Goal: Navigation & Orientation: Find specific page/section

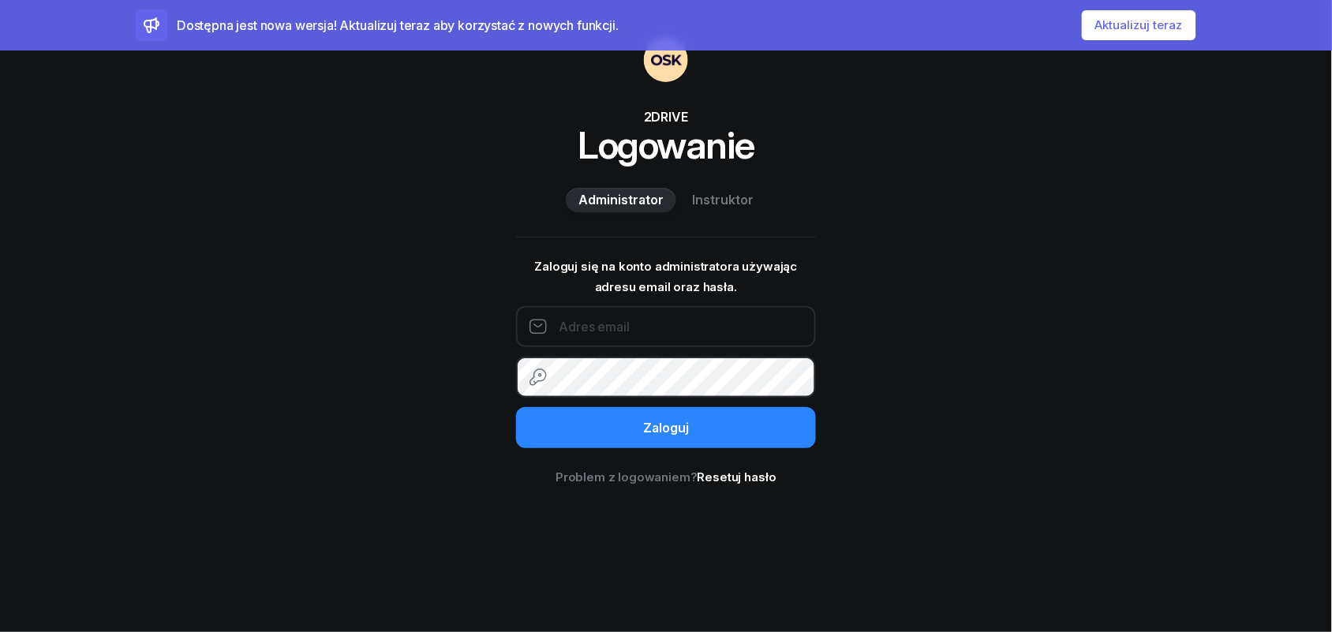
type input "[EMAIL_ADDRESS][DOMAIN_NAME]"
click at [1131, 29] on button "Aktualizuj teraz" at bounding box center [1139, 25] width 114 height 30
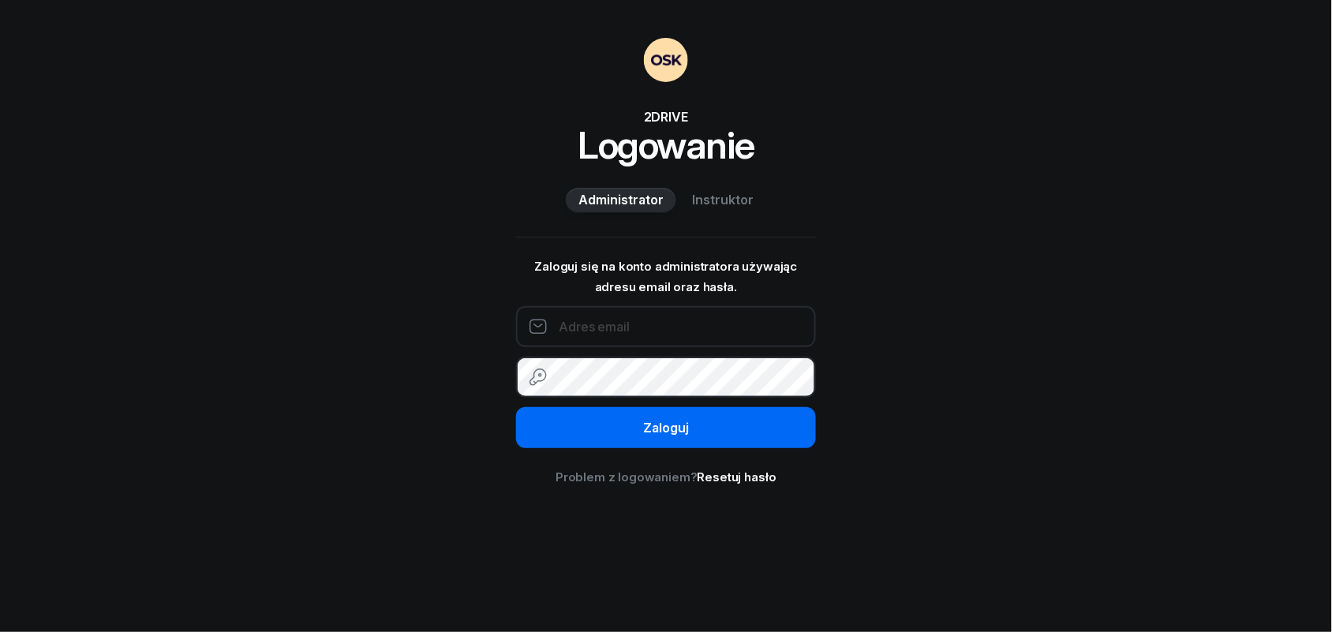
type input "[EMAIL_ADDRESS][DOMAIN_NAME]"
click at [667, 431] on div "Zaloguj" at bounding box center [666, 428] width 46 height 21
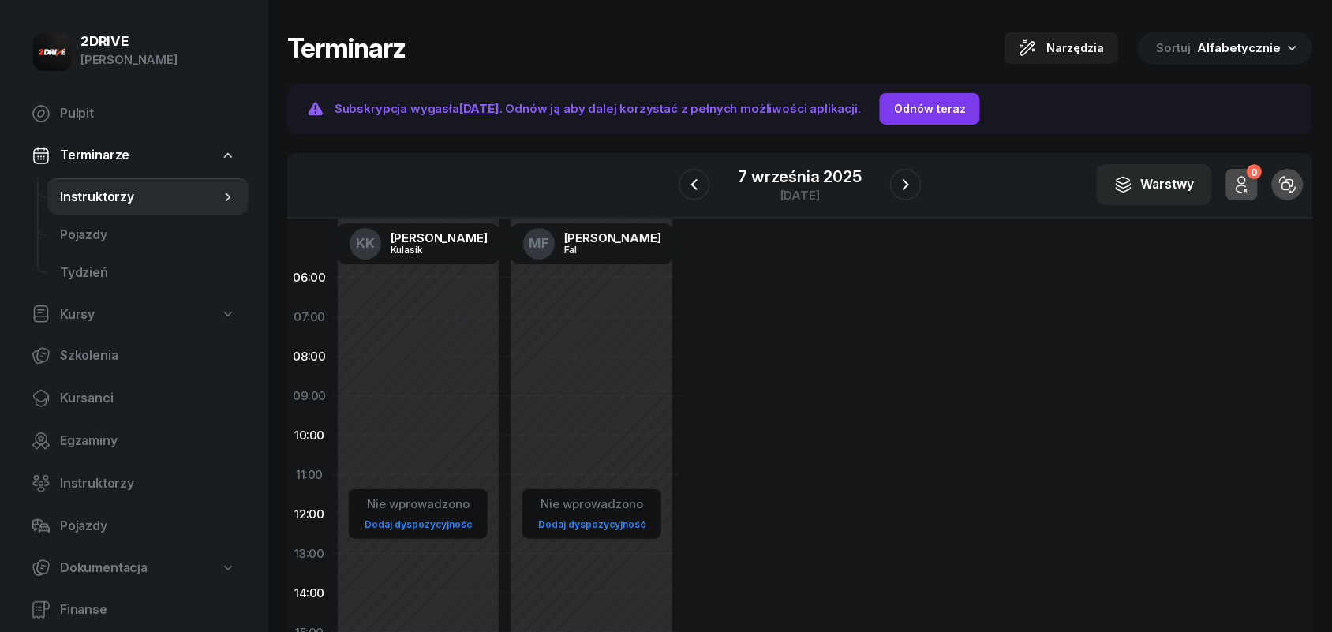
click at [952, 99] on div "Odnów teraz" at bounding box center [930, 108] width 72 height 19
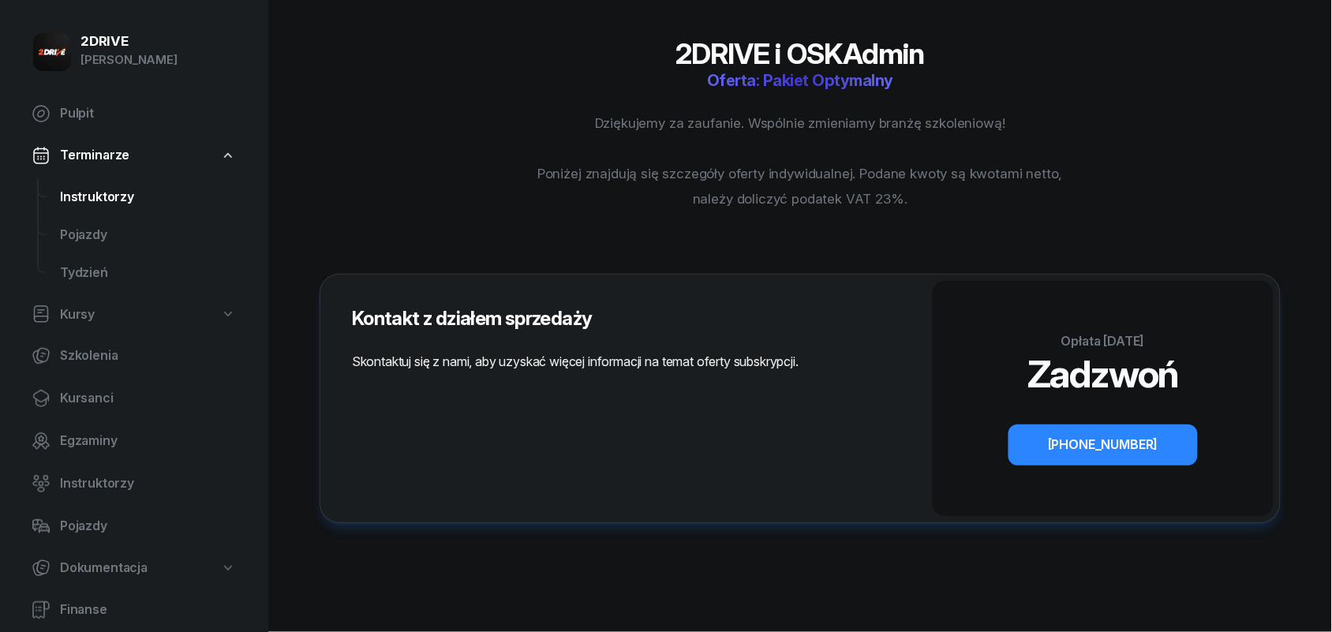
click at [92, 193] on span "Instruktorzy" at bounding box center [148, 197] width 176 height 21
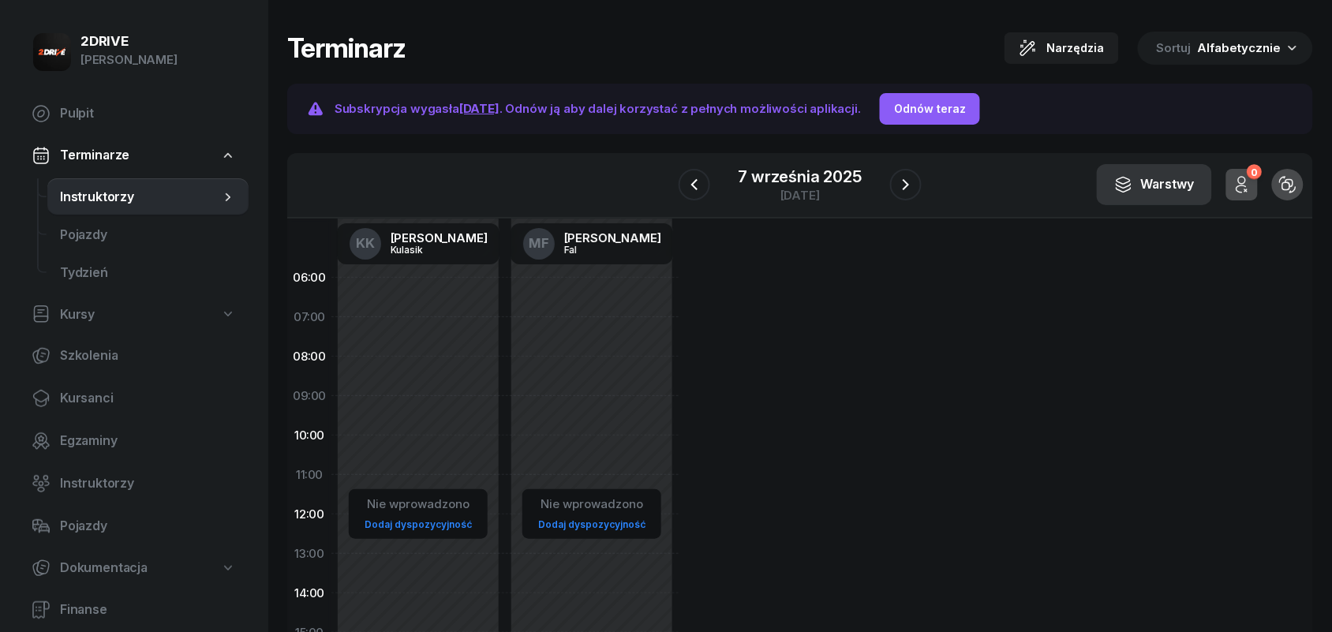
click at [1161, 196] on button "Warstwy" at bounding box center [1154, 184] width 115 height 41
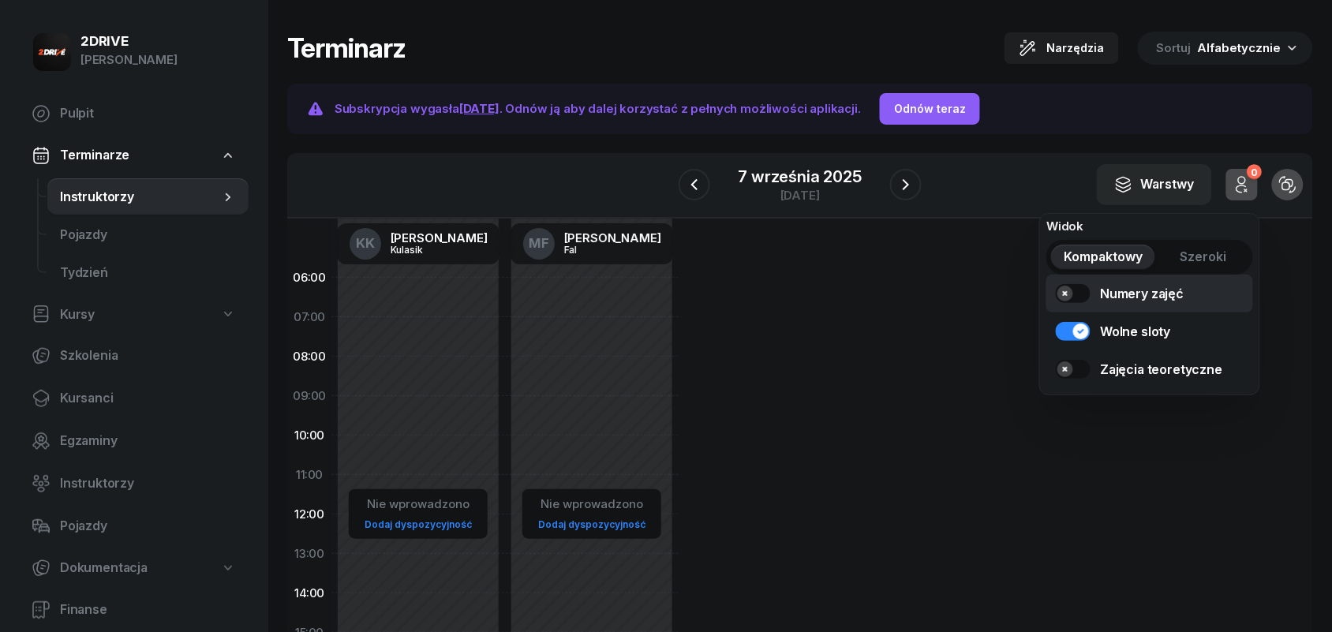
click at [1079, 293] on link "Numery zajęć" at bounding box center [1149, 294] width 207 height 38
click at [1070, 324] on link "Wolne sloty" at bounding box center [1149, 331] width 207 height 38
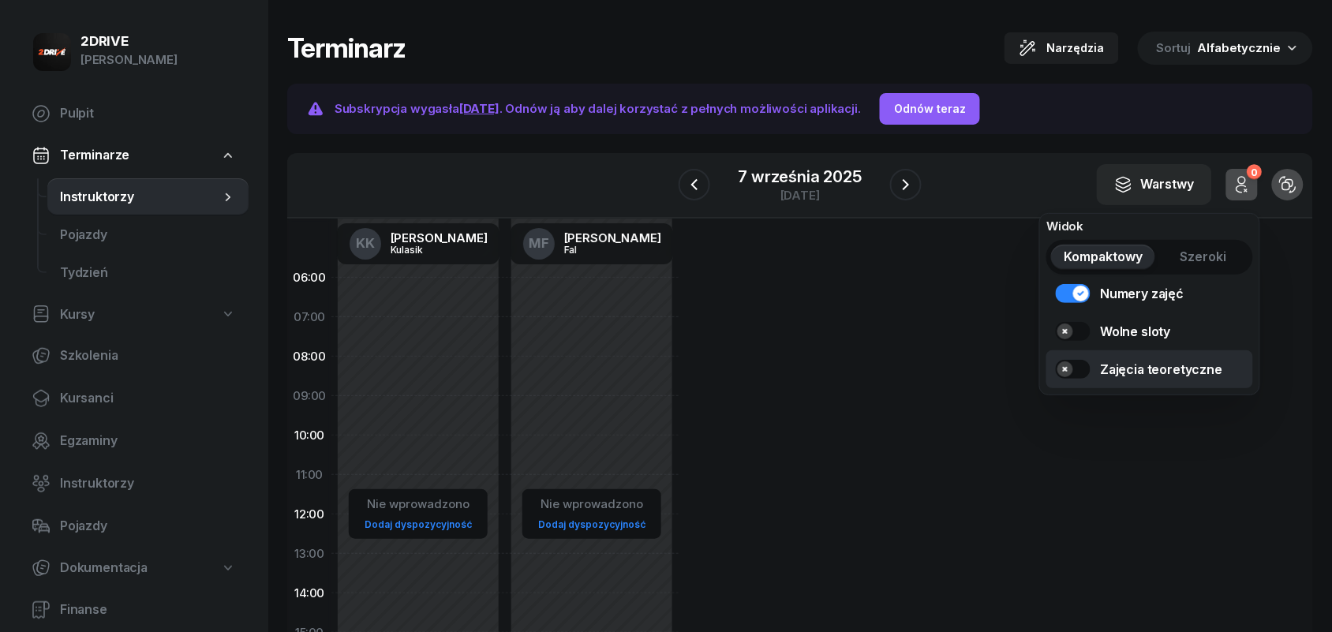
click at [1083, 369] on link "Zajęcia teoretyczne" at bounding box center [1149, 369] width 207 height 38
click at [1212, 253] on span "Szeroki" at bounding box center [1204, 257] width 47 height 21
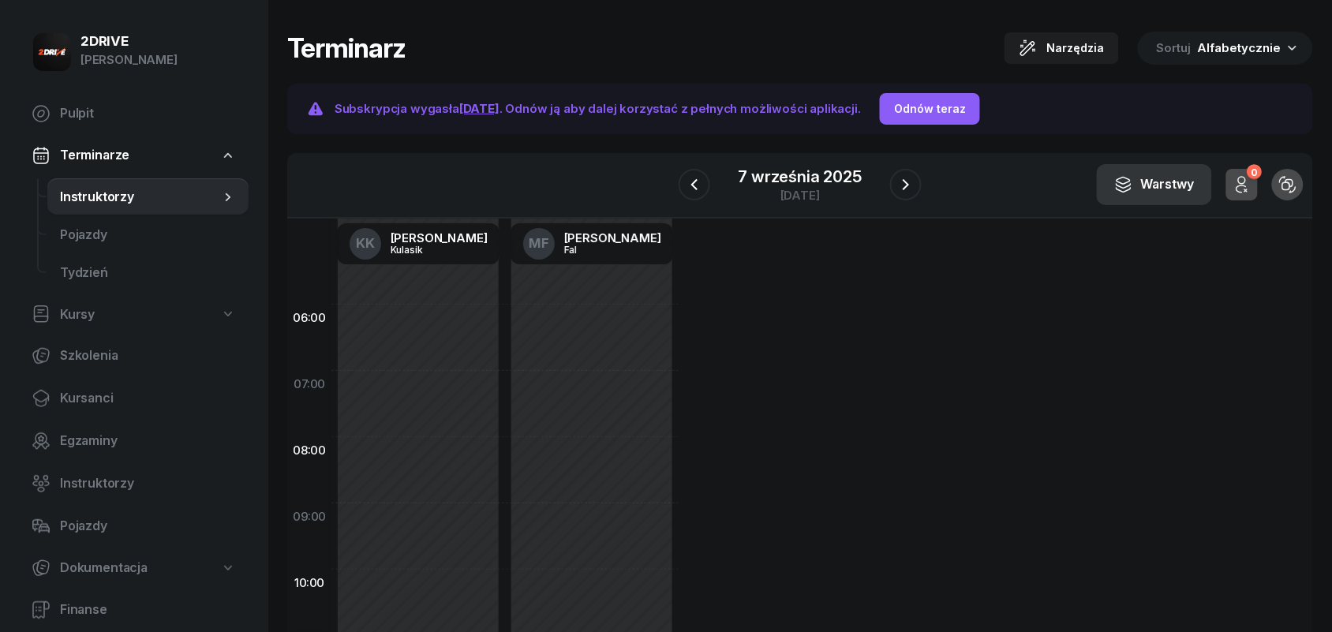
click at [1174, 185] on div "Warstwy" at bounding box center [1154, 184] width 80 height 21
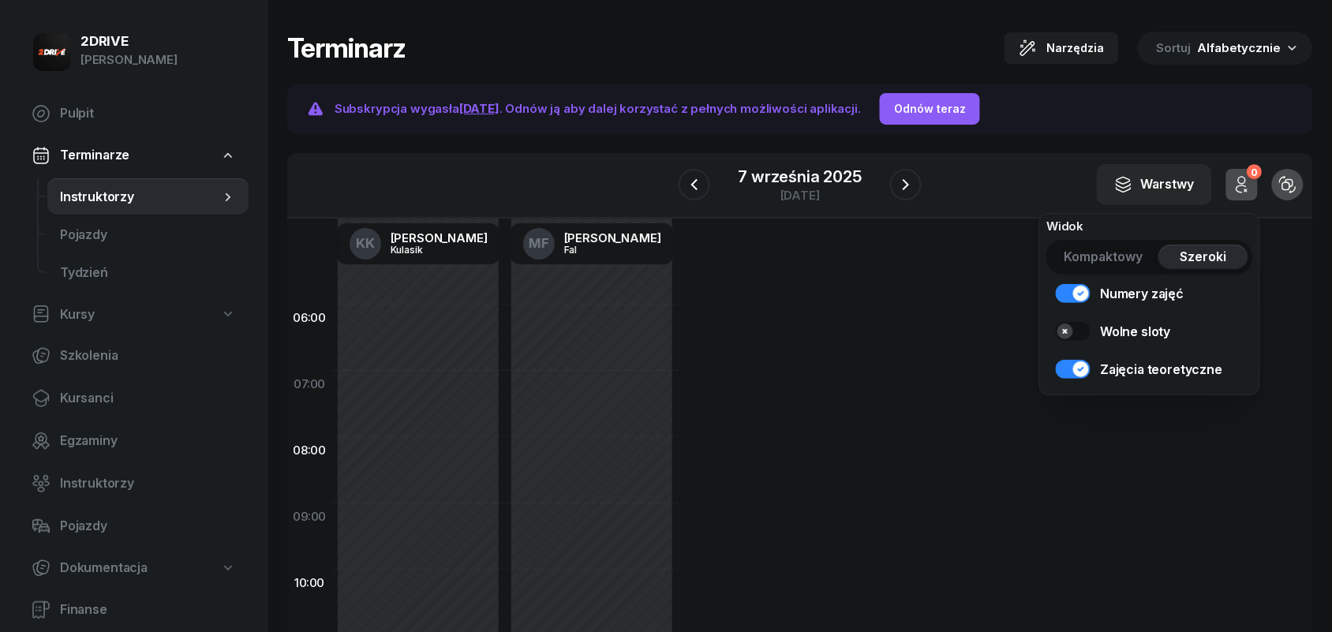
click at [1109, 257] on span "Kompaktowy" at bounding box center [1103, 257] width 79 height 21
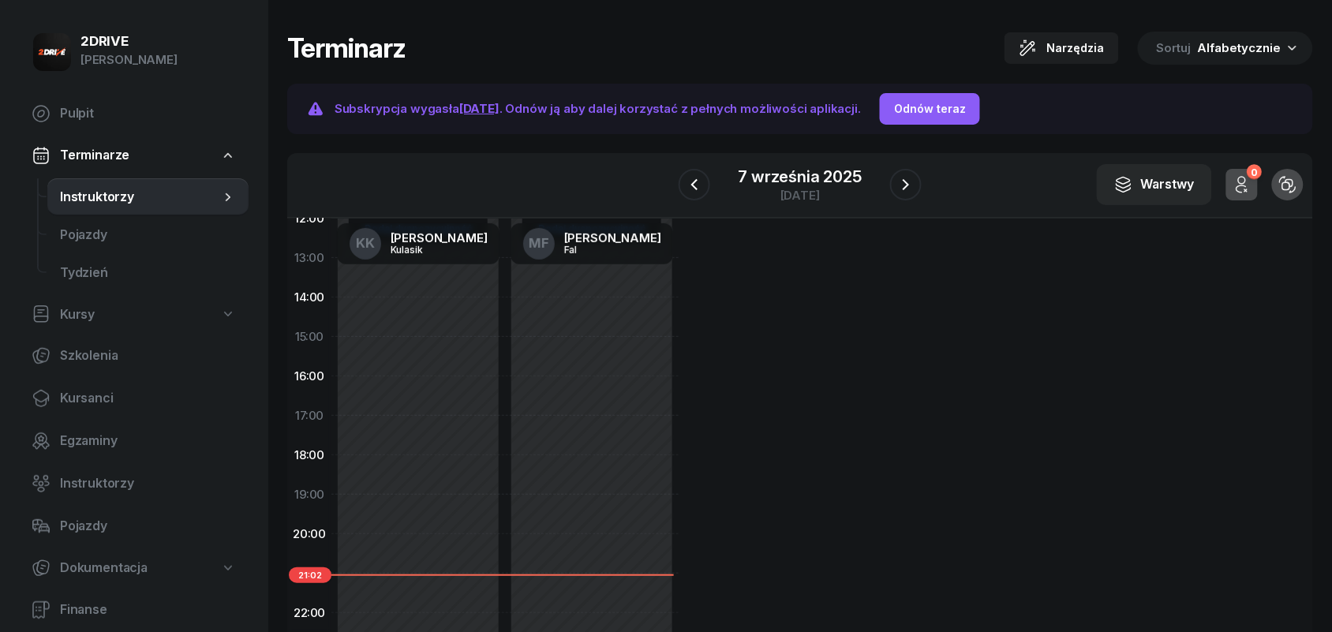
scroll to position [99, 0]
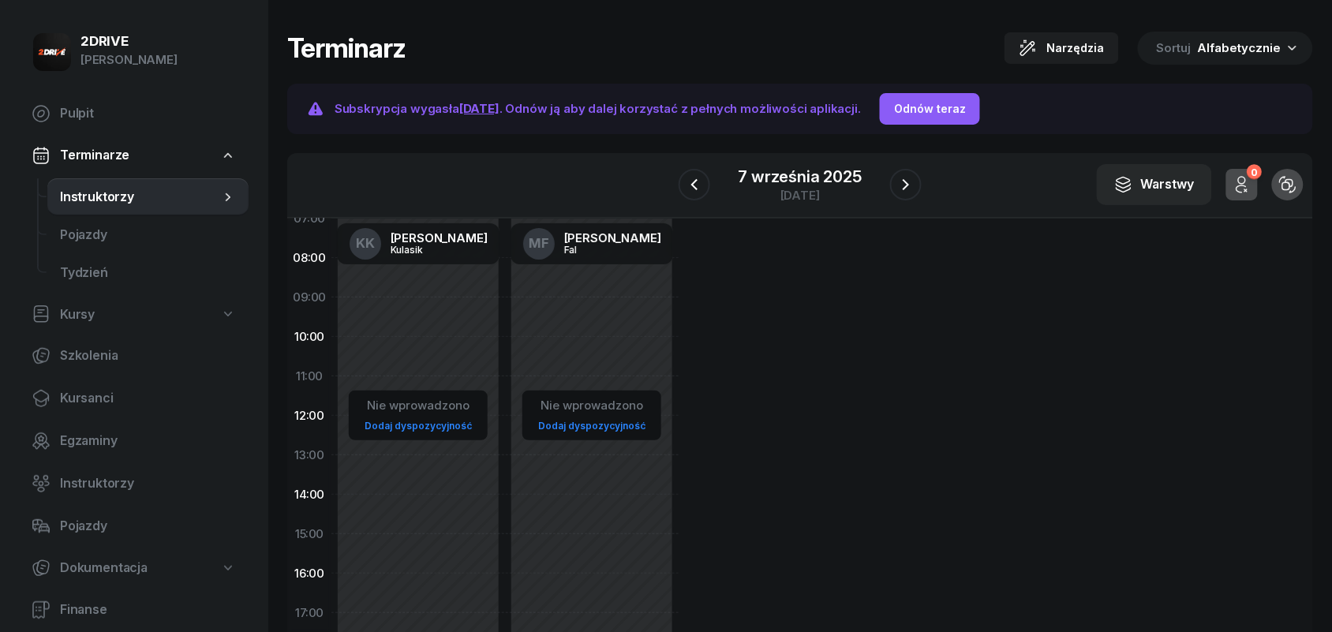
click at [434, 426] on link "Dodaj dyspozycyjność" at bounding box center [418, 426] width 120 height 18
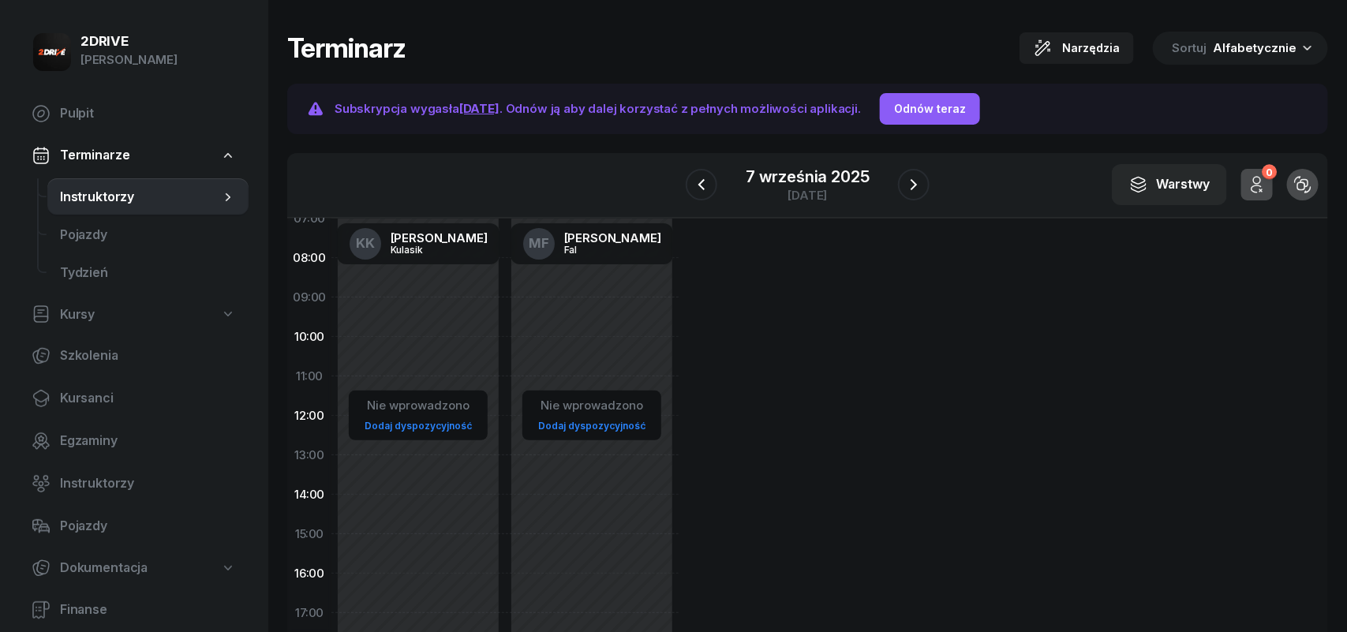
select select "08"
select select "16"
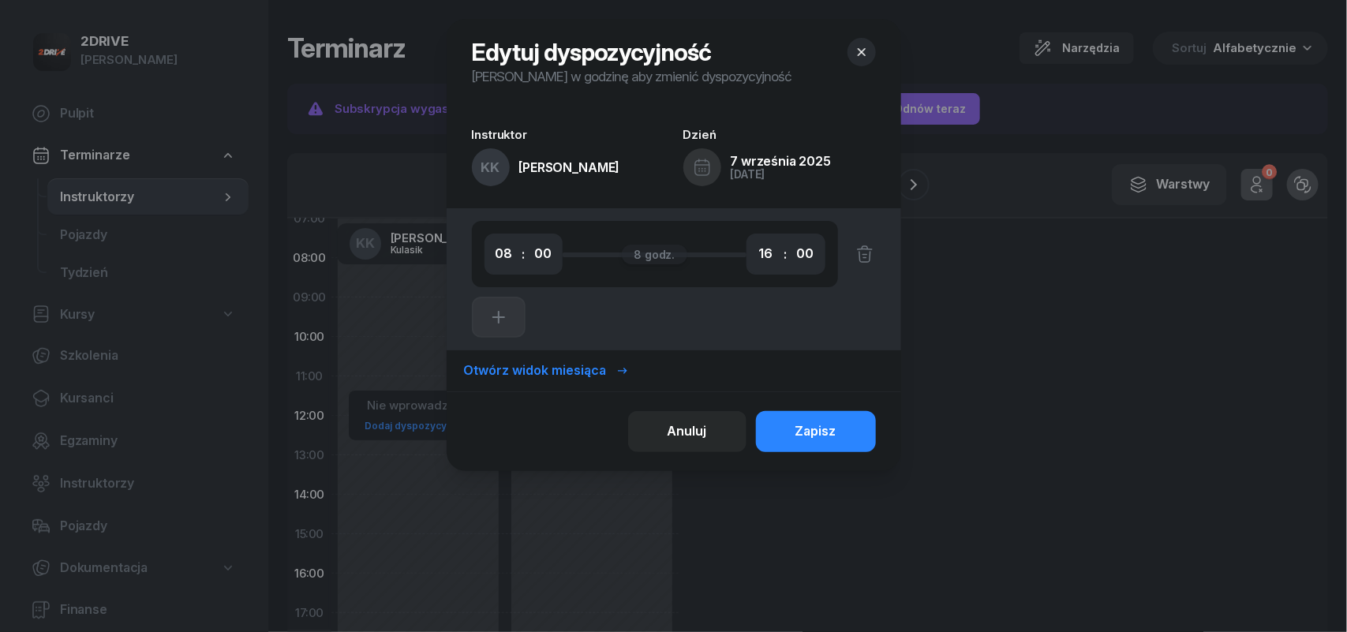
click at [703, 165] on icon at bounding box center [701, 165] width 13 height 0
click at [807, 163] on span "7 września 2025" at bounding box center [781, 161] width 101 height 16
click at [642, 190] on div "Instruktor KK [PERSON_NAME] Dzień [DATE]" at bounding box center [674, 157] width 455 height 83
click at [569, 371] on div "Otwórz widok miesiąca" at bounding box center [546, 371] width 165 height 21
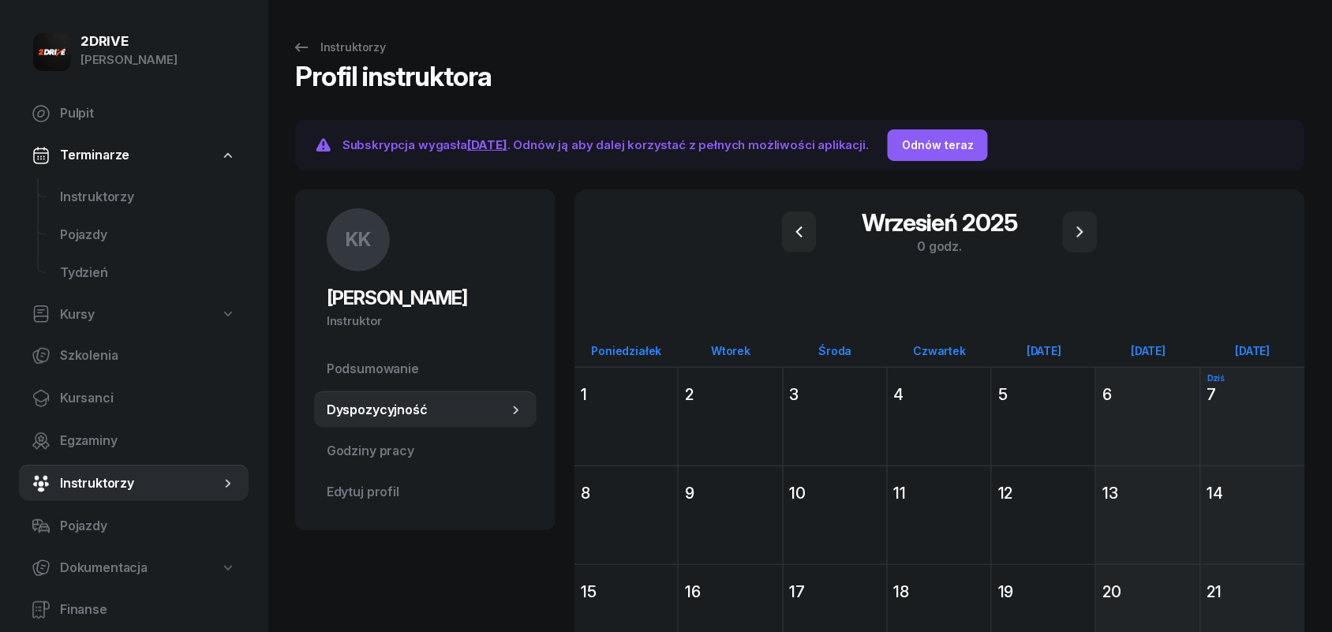
click at [505, 404] on span "Dyspozycyjność" at bounding box center [417, 410] width 181 height 21
click at [526, 414] on link "Dyspozycyjność" at bounding box center [425, 410] width 223 height 38
click at [372, 451] on span "Godziny pracy" at bounding box center [425, 451] width 197 height 21
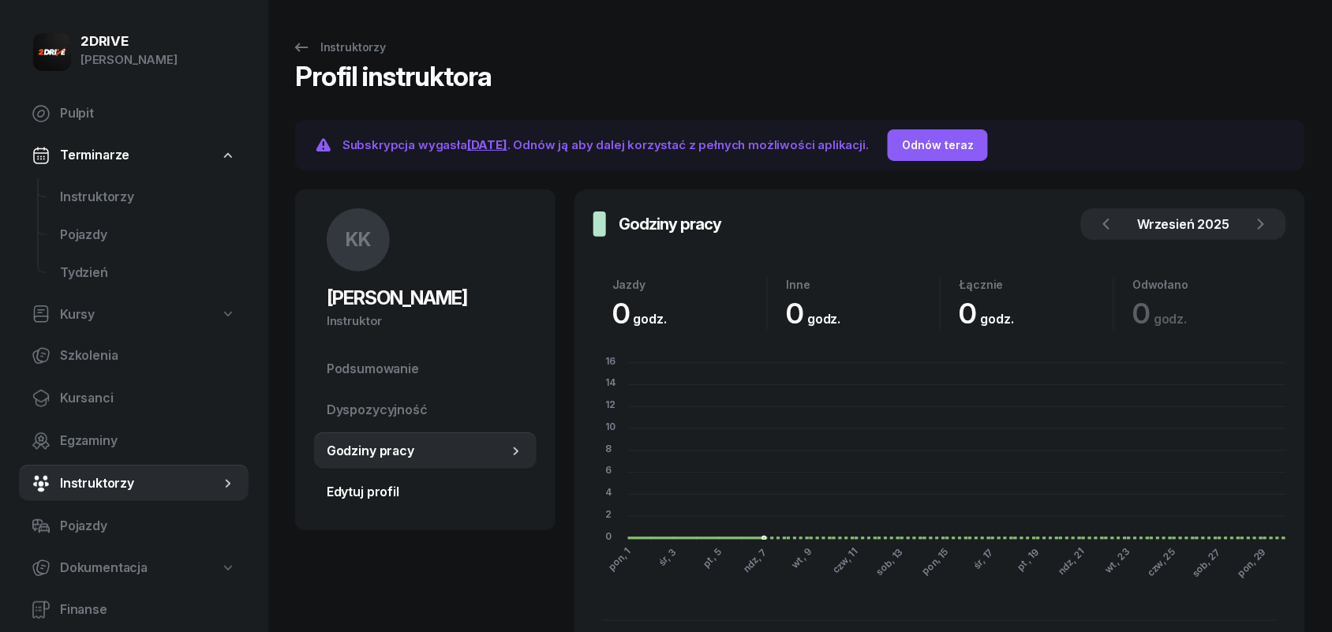
click at [363, 498] on span "Edytuj profil" at bounding box center [425, 492] width 197 height 21
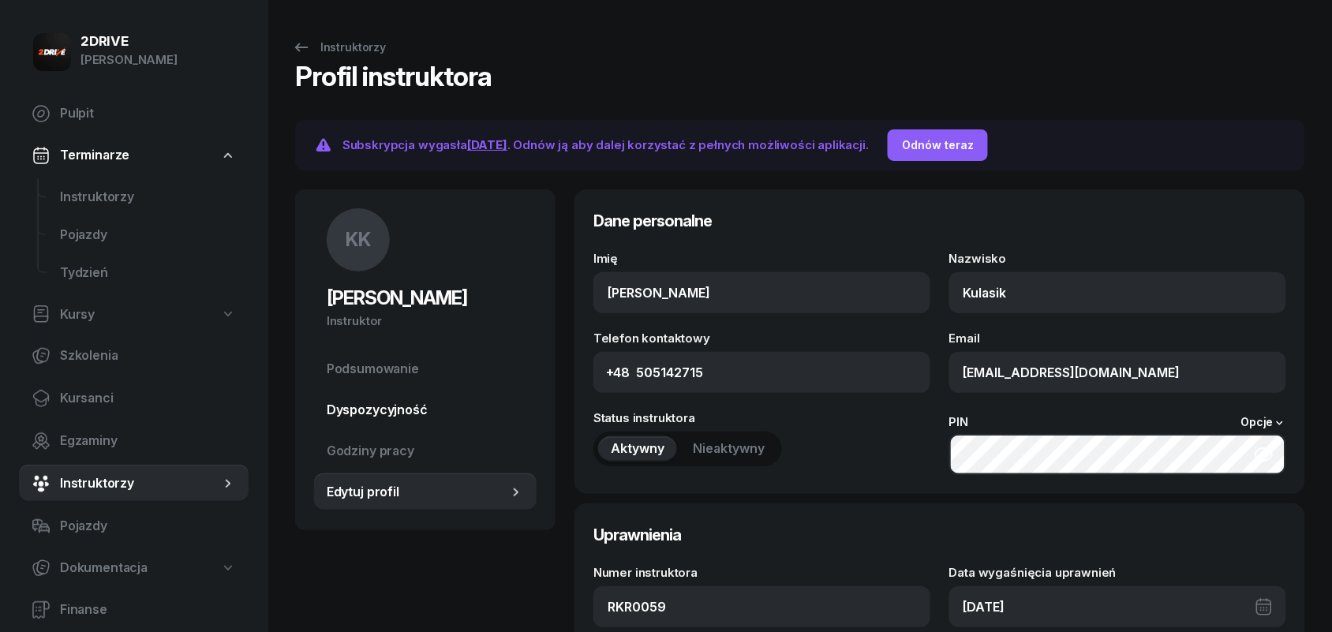
click at [411, 409] on span "Dyspozycyjność" at bounding box center [425, 410] width 197 height 21
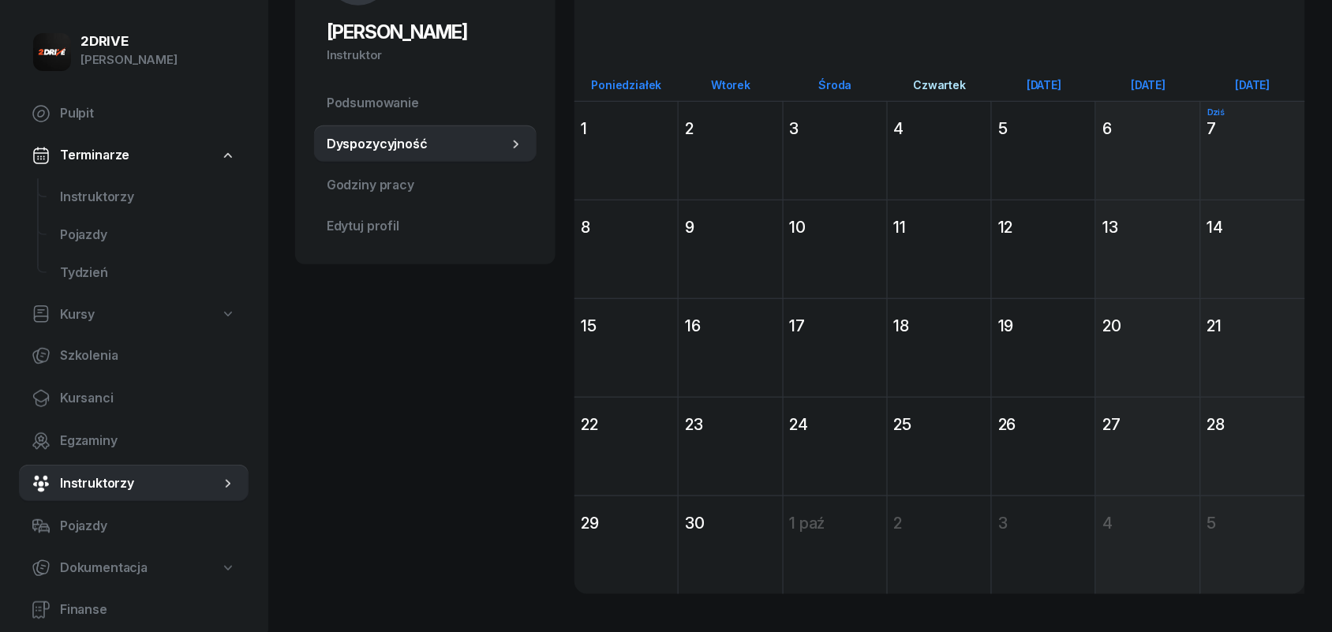
scroll to position [297, 0]
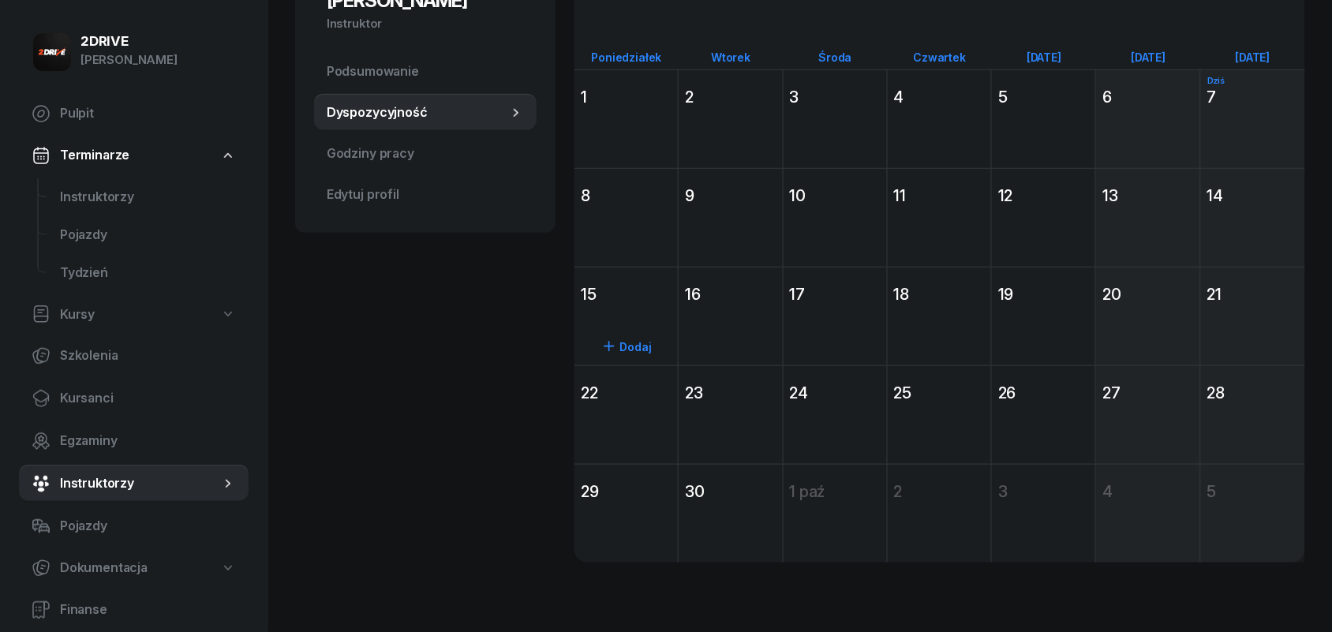
click at [640, 345] on div "Dodaj" at bounding box center [626, 346] width 91 height 25
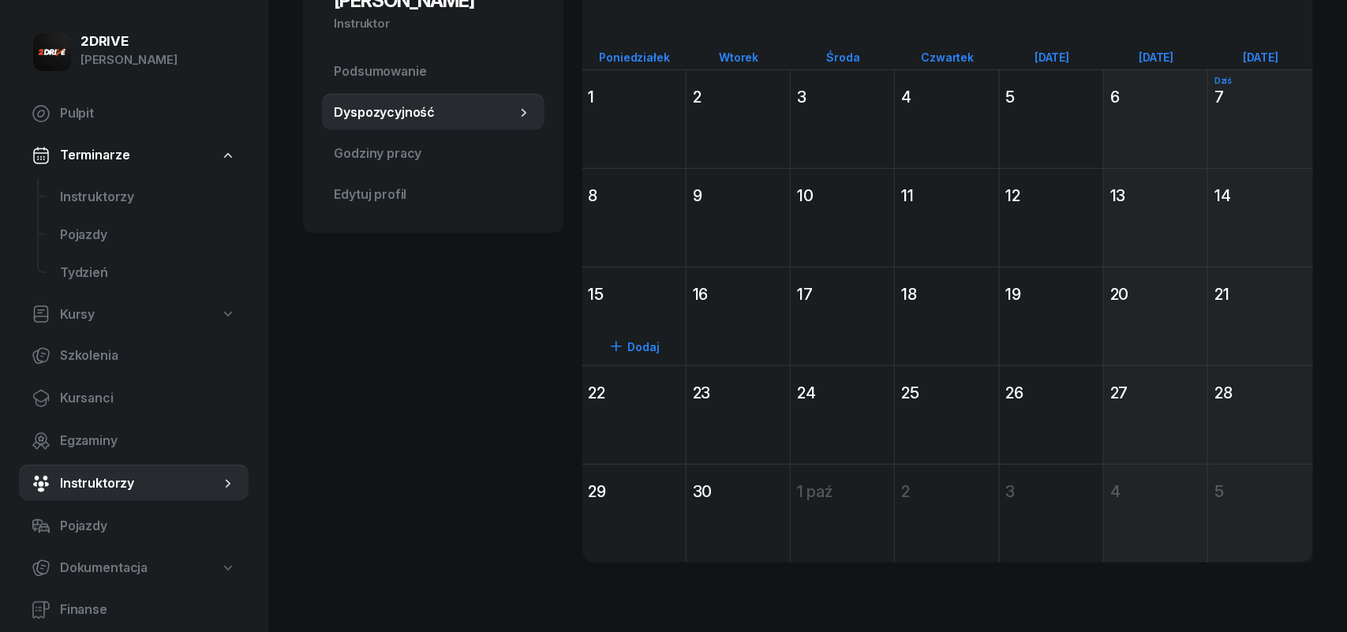
select select "08"
select select "16"
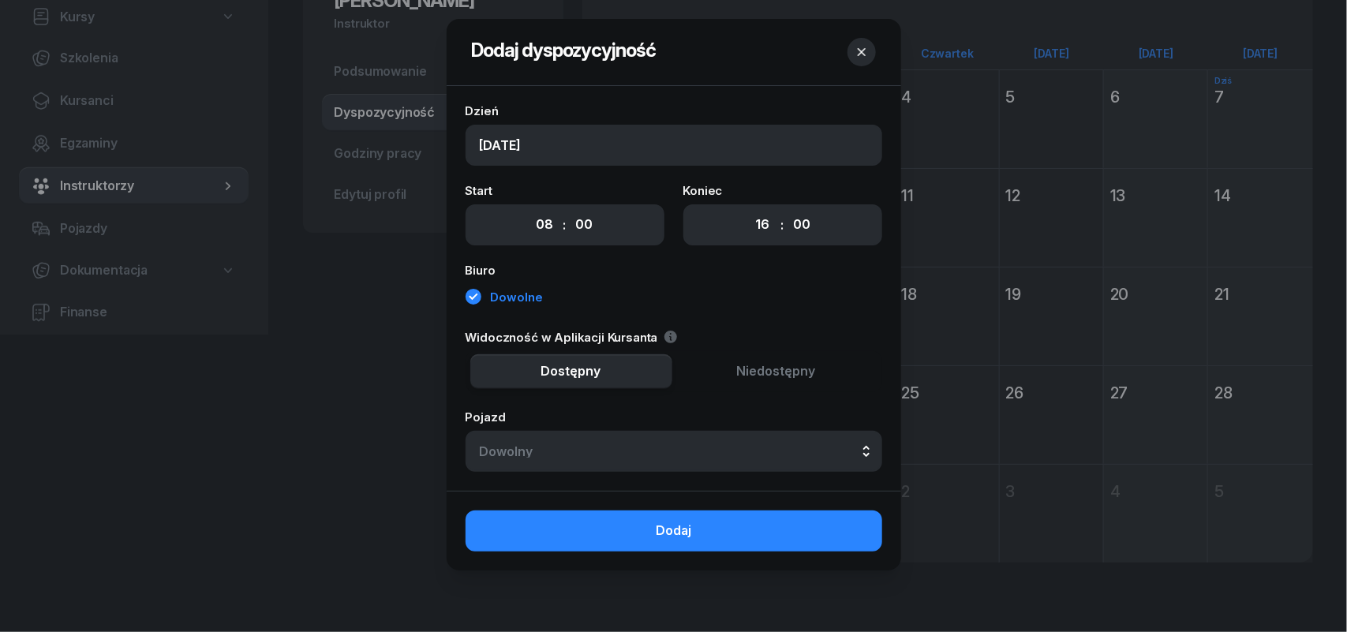
click at [856, 59] on icon "button" at bounding box center [862, 52] width 16 height 16
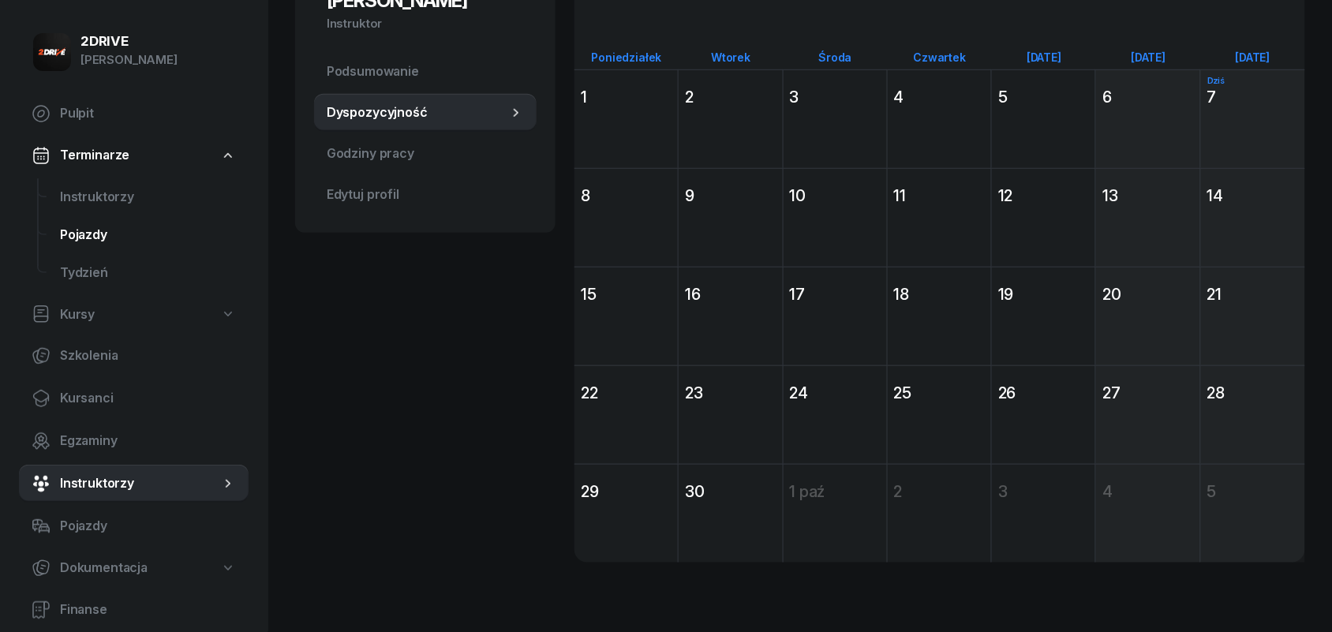
click at [79, 227] on span "Pojazdy" at bounding box center [148, 235] width 176 height 21
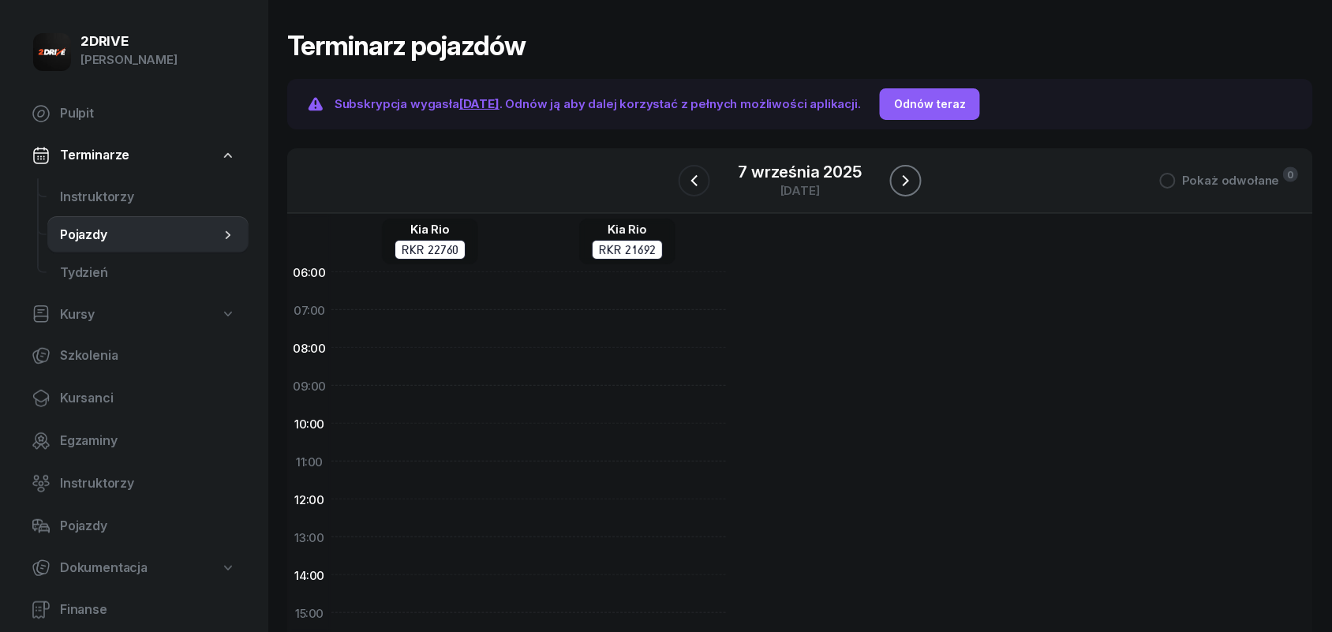
click at [900, 187] on icon "button" at bounding box center [905, 180] width 19 height 19
click at [592, 300] on div at bounding box center [627, 613] width 197 height 720
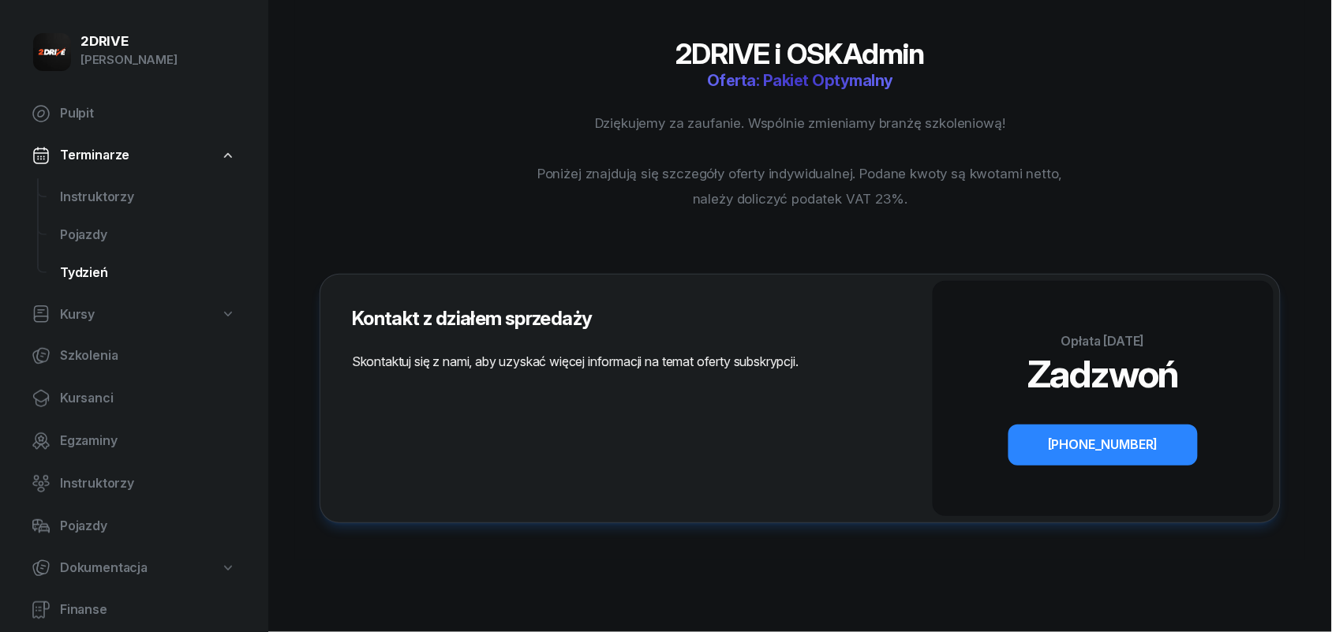
click at [63, 271] on span "Tydzień" at bounding box center [148, 273] width 176 height 21
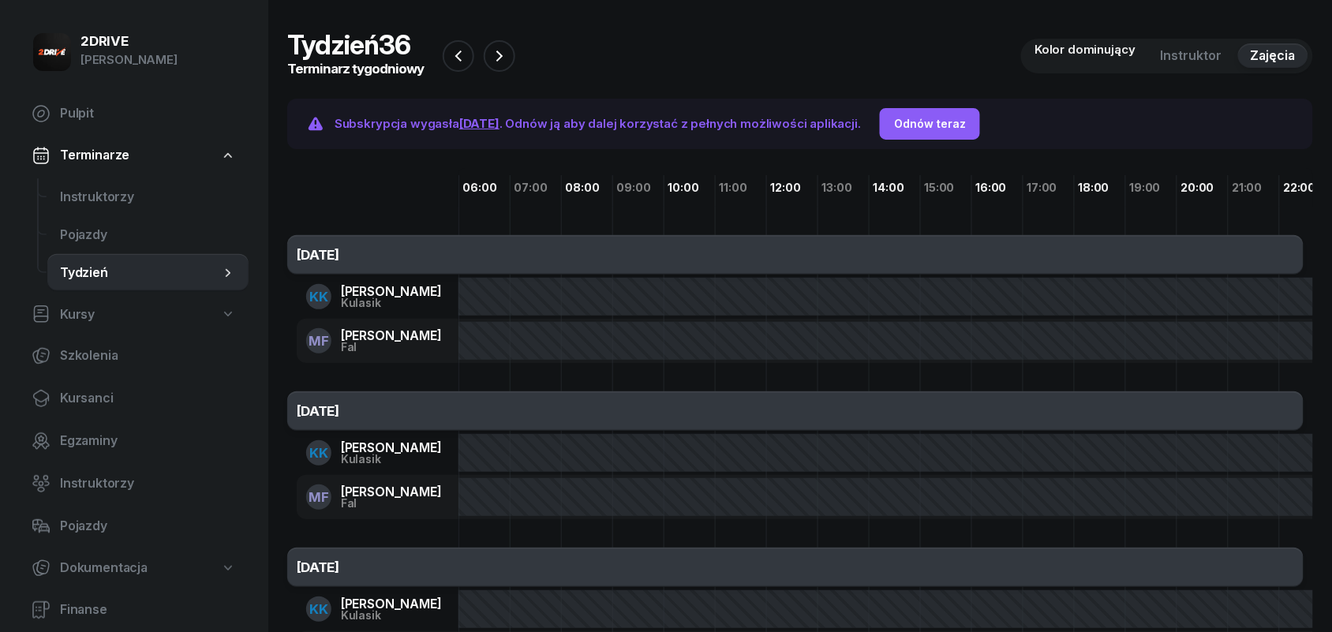
click at [231, 309] on icon at bounding box center [228, 314] width 16 height 16
select select
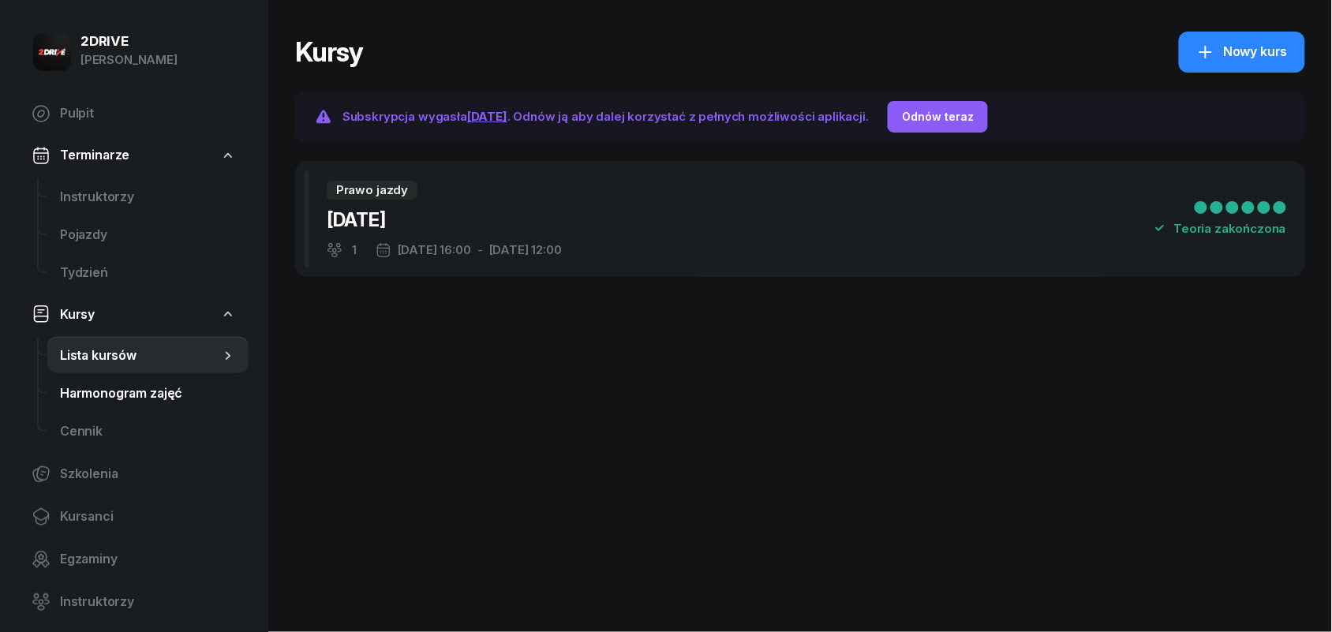
click at [156, 395] on span "Harmonogram zajęć" at bounding box center [148, 394] width 176 height 21
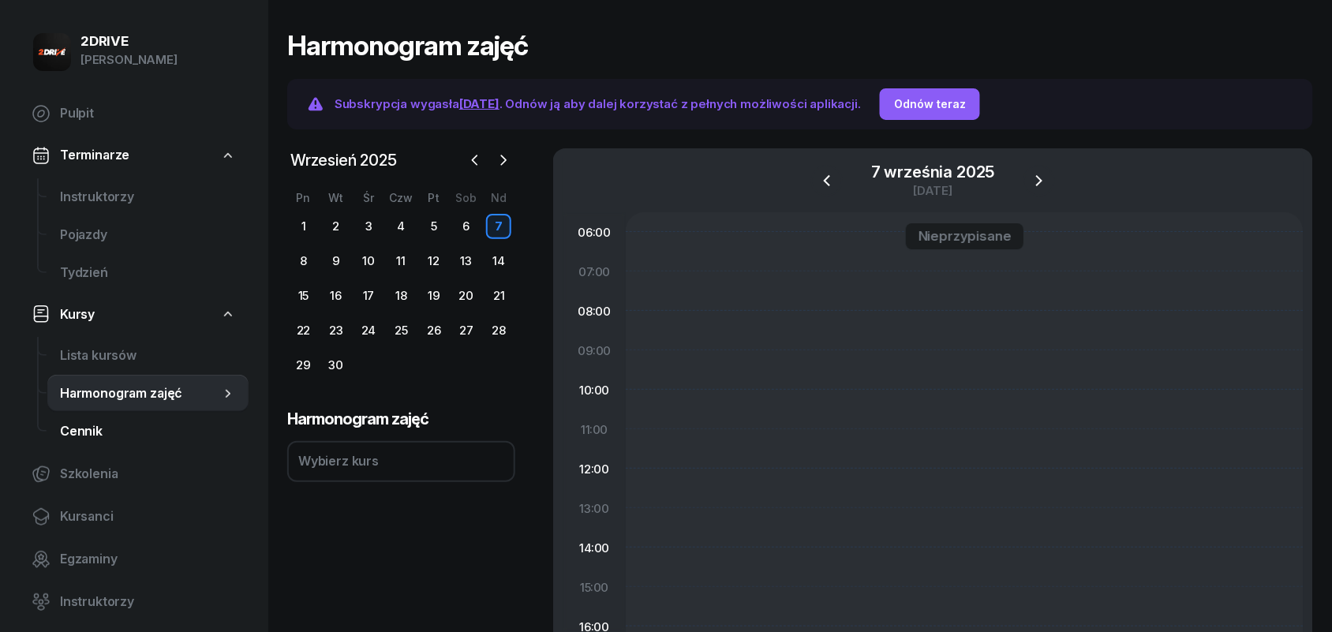
click at [85, 434] on span "Cennik" at bounding box center [148, 431] width 176 height 21
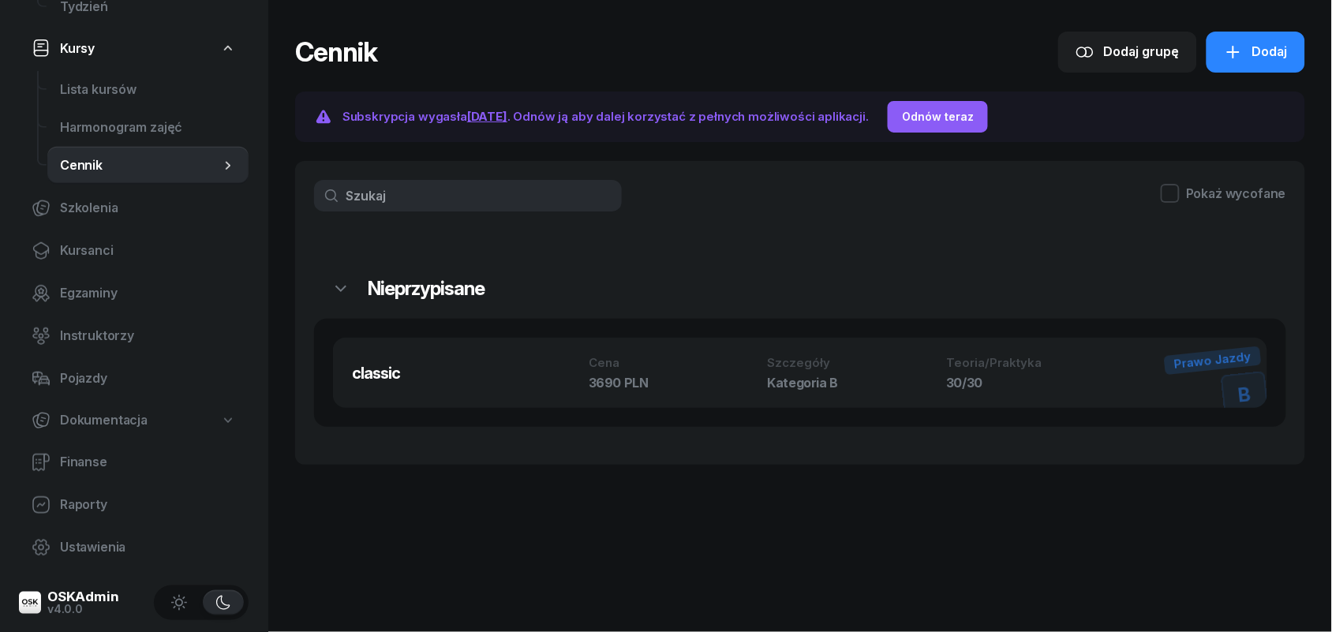
scroll to position [271, 0]
click at [230, 413] on icon at bounding box center [228, 415] width 8 height 5
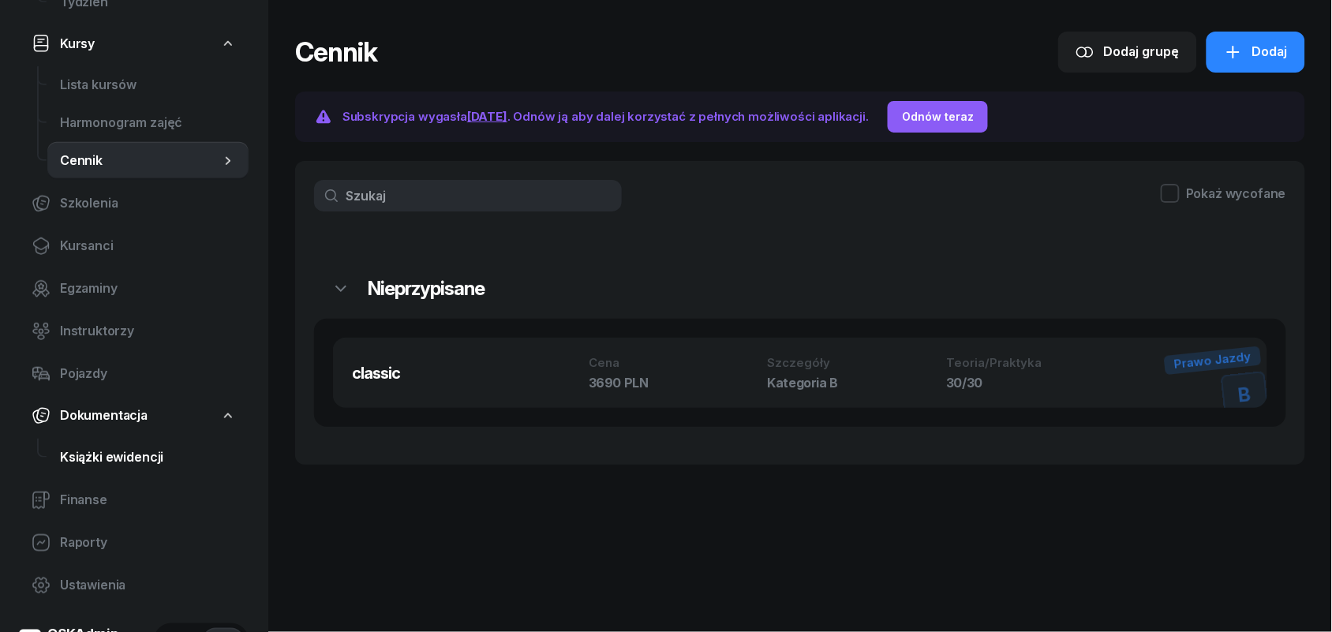
click at [95, 462] on span "Książki ewidencji" at bounding box center [148, 457] width 176 height 21
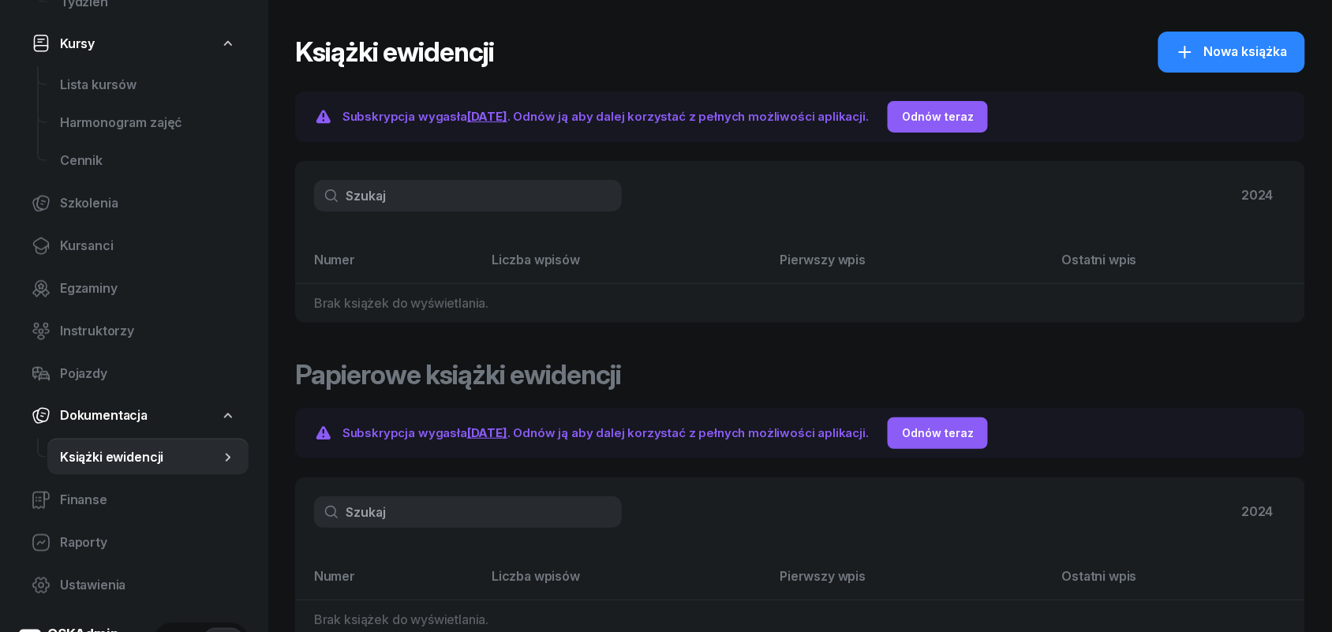
scroll to position [38, 0]
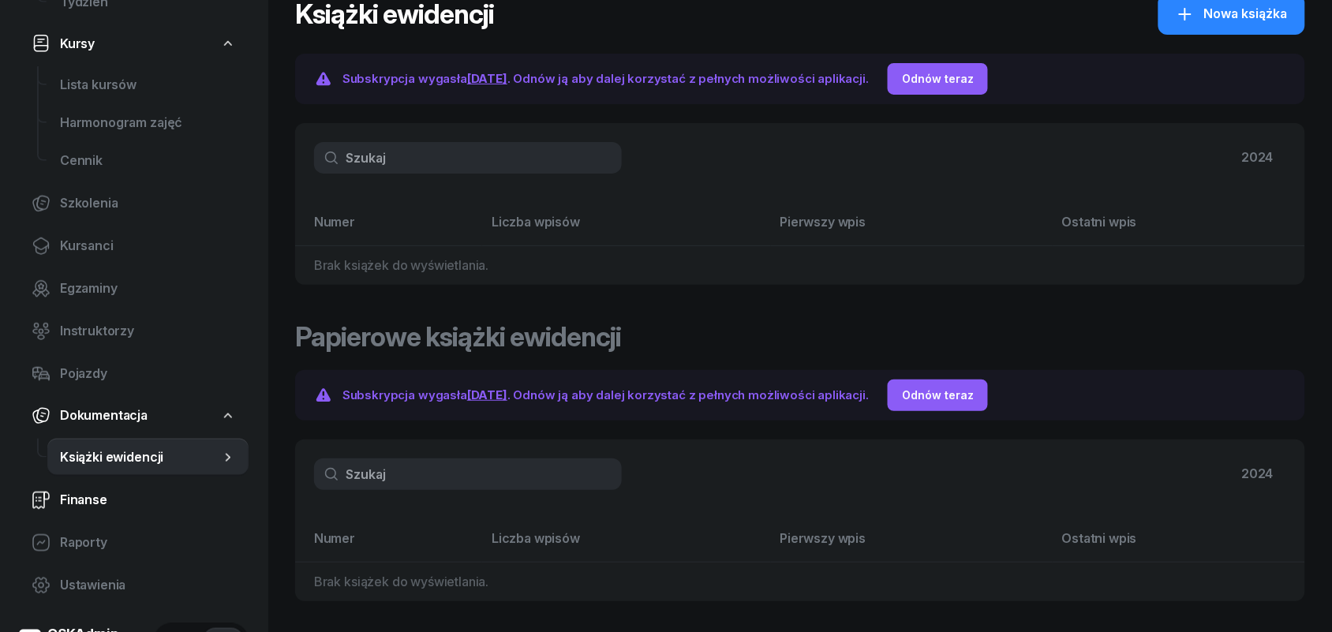
click at [101, 497] on span "Finanse" at bounding box center [148, 500] width 176 height 21
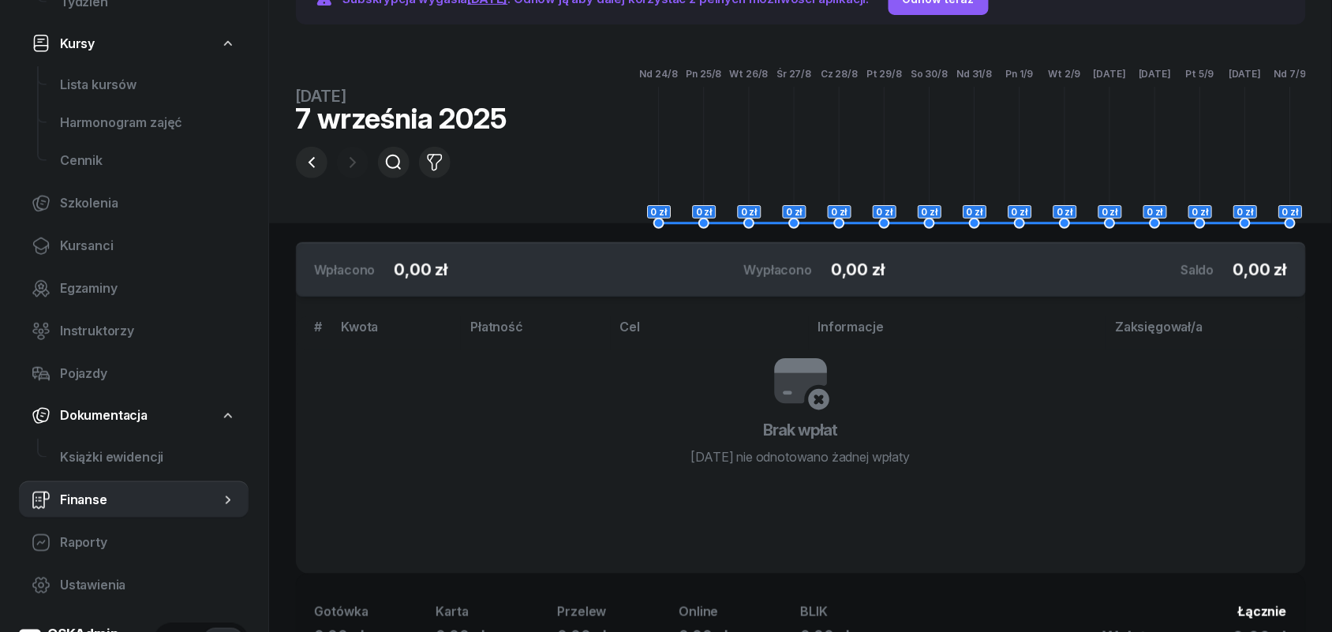
scroll to position [351, 0]
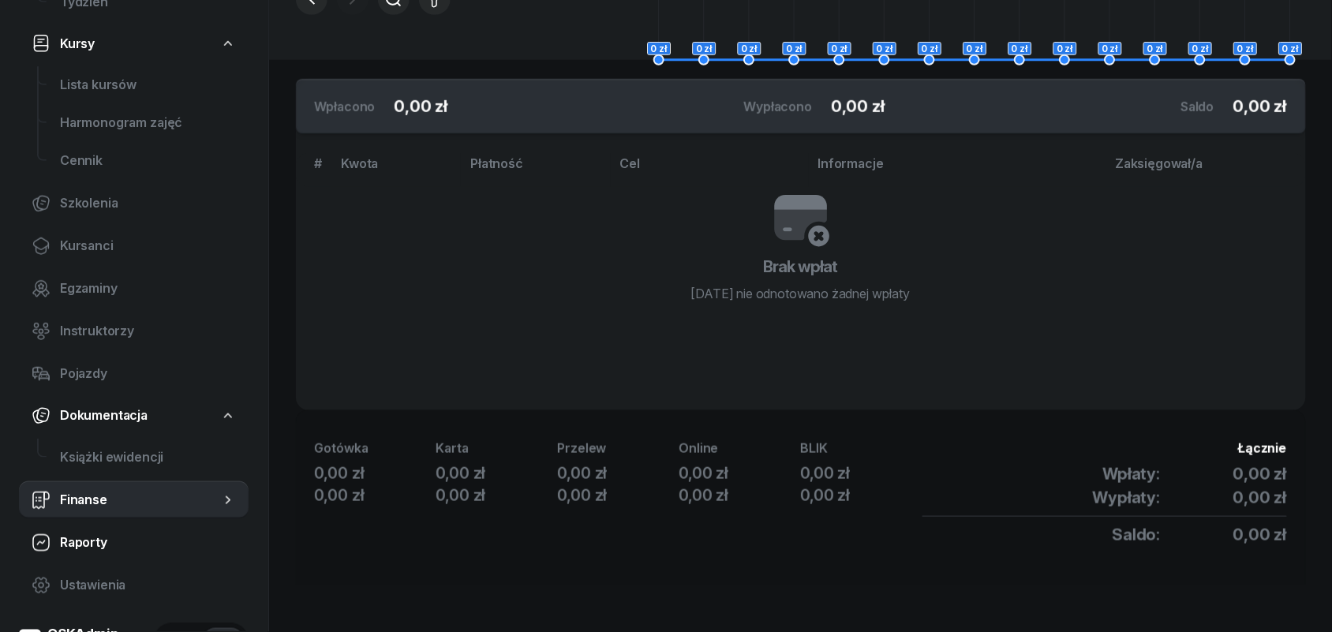
click at [72, 533] on span "Raporty" at bounding box center [148, 543] width 176 height 21
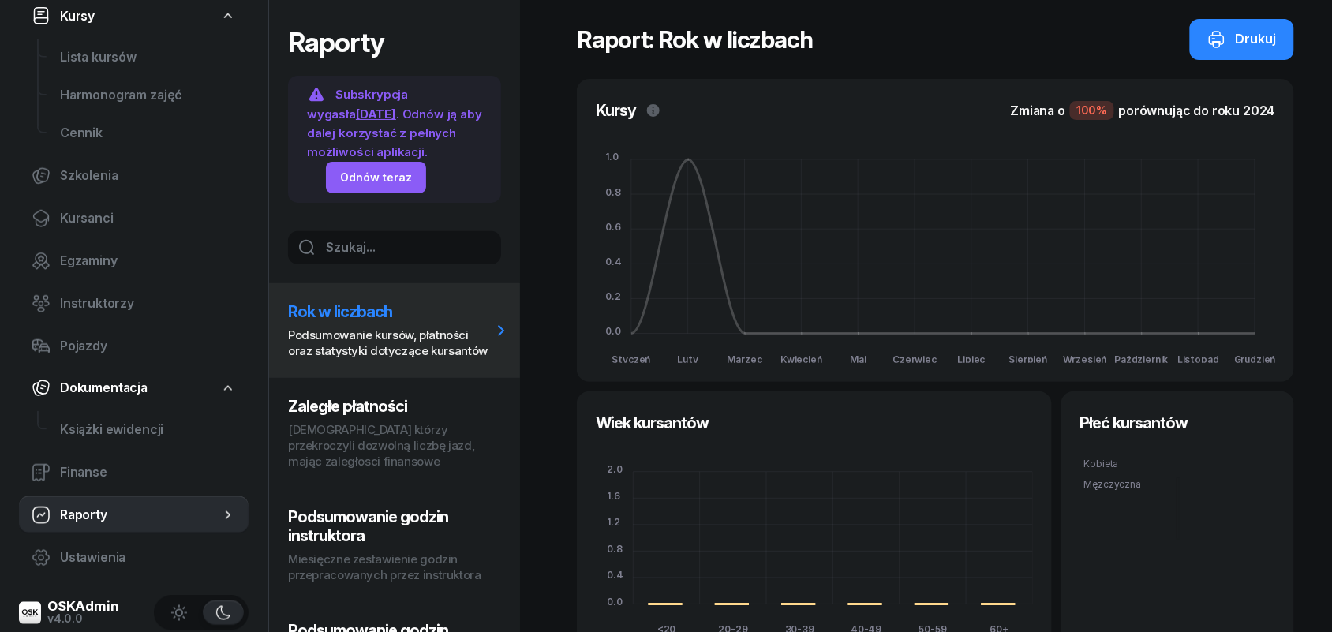
scroll to position [313, 0]
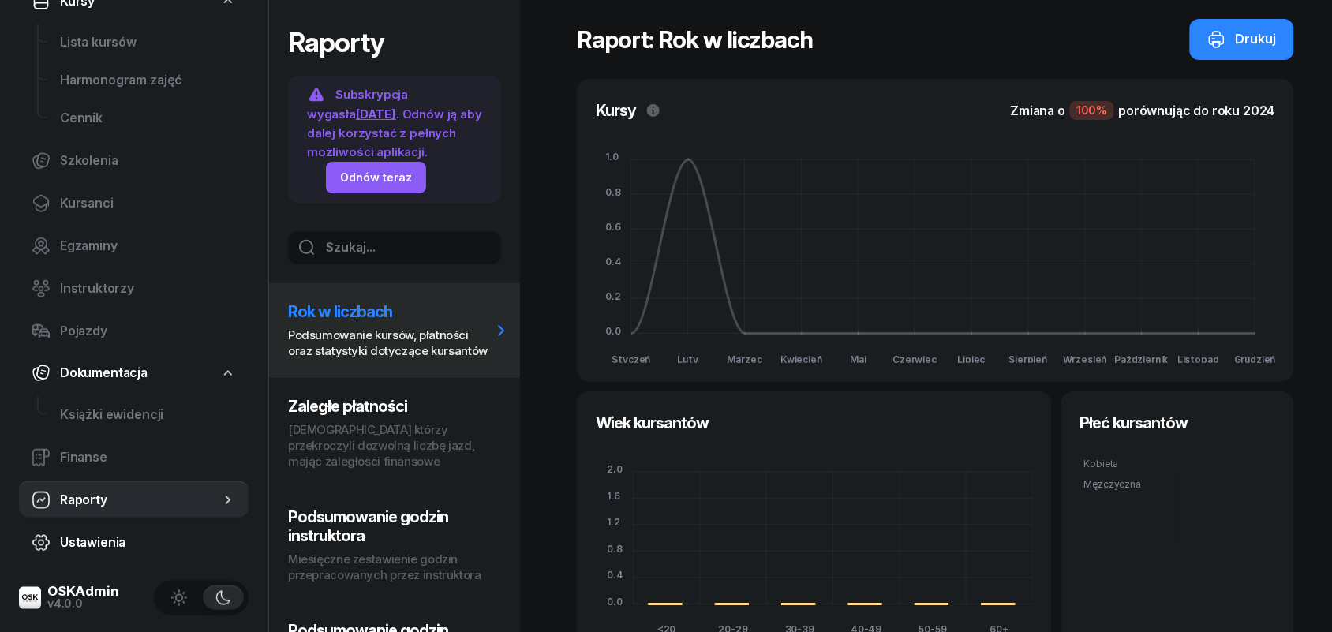
click at [95, 544] on span "Ustawienia" at bounding box center [148, 543] width 176 height 21
select select "06:00"
select select "22:00"
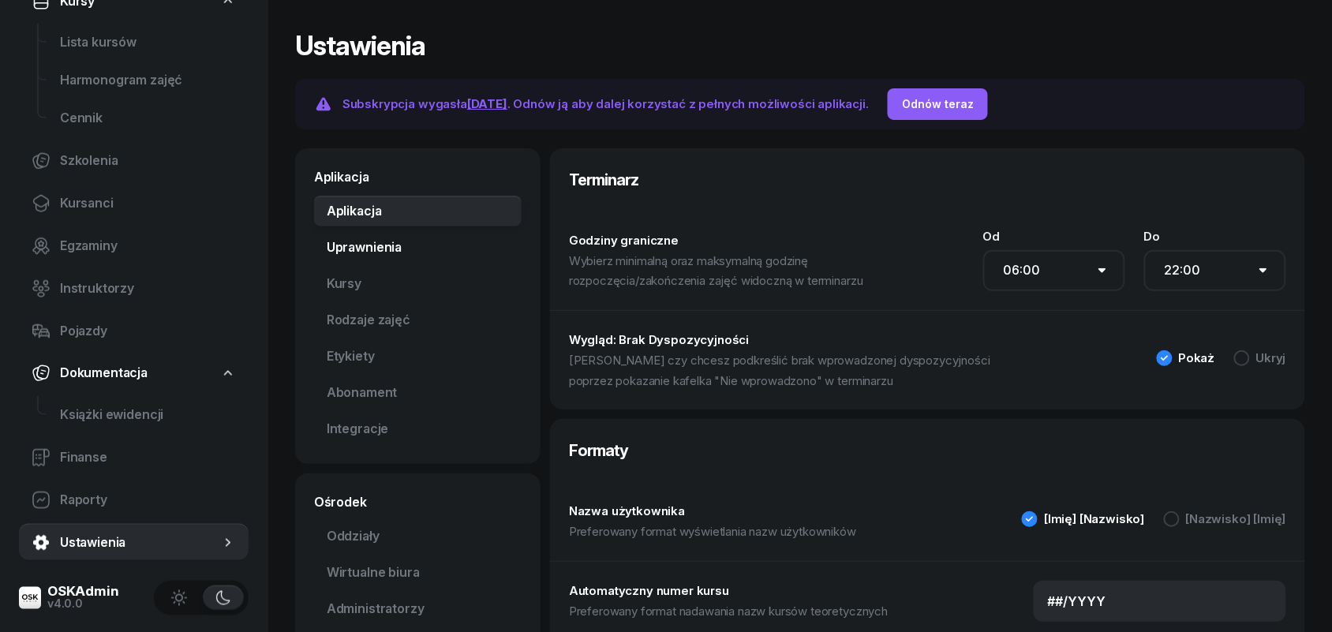
click at [369, 255] on link "Uprawnienia" at bounding box center [418, 248] width 208 height 32
select select "2"
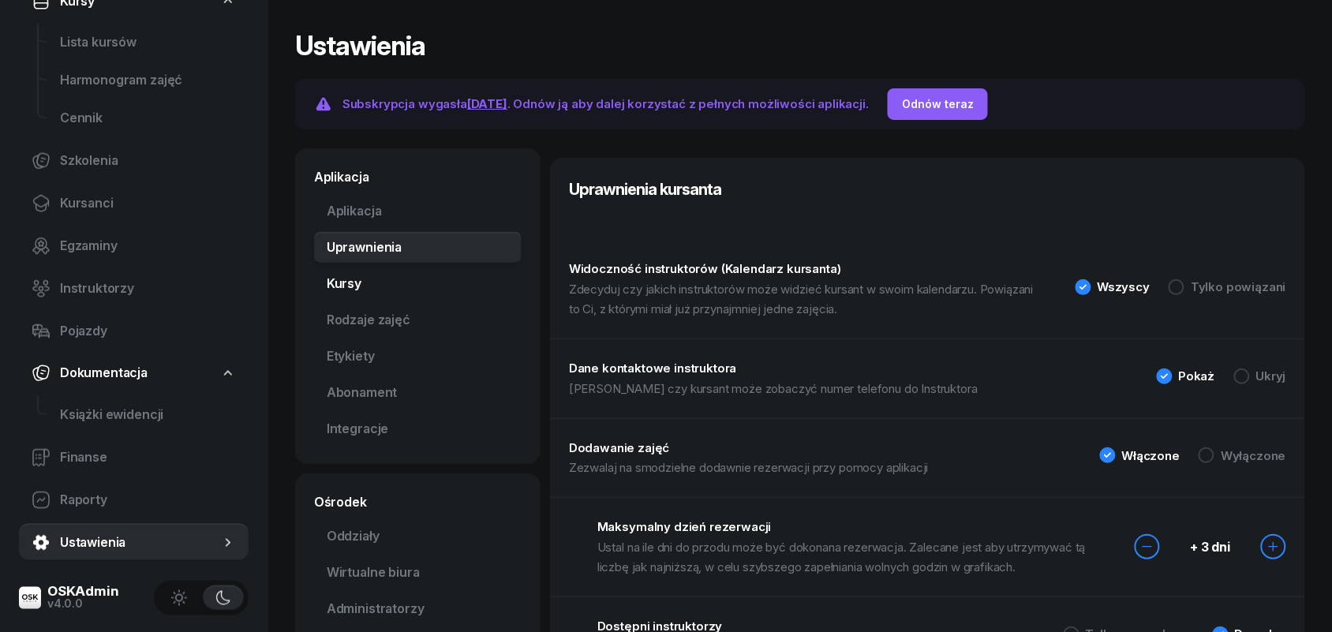
click at [361, 284] on link "Kursy" at bounding box center [418, 284] width 208 height 32
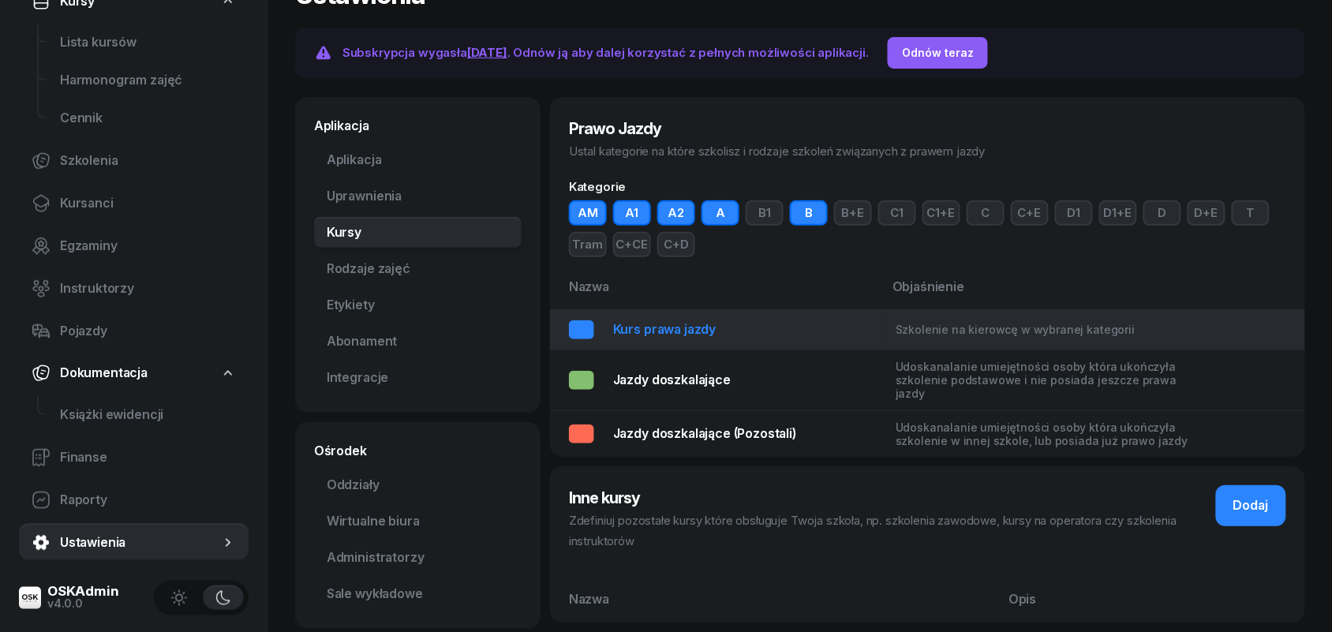
scroll to position [79, 0]
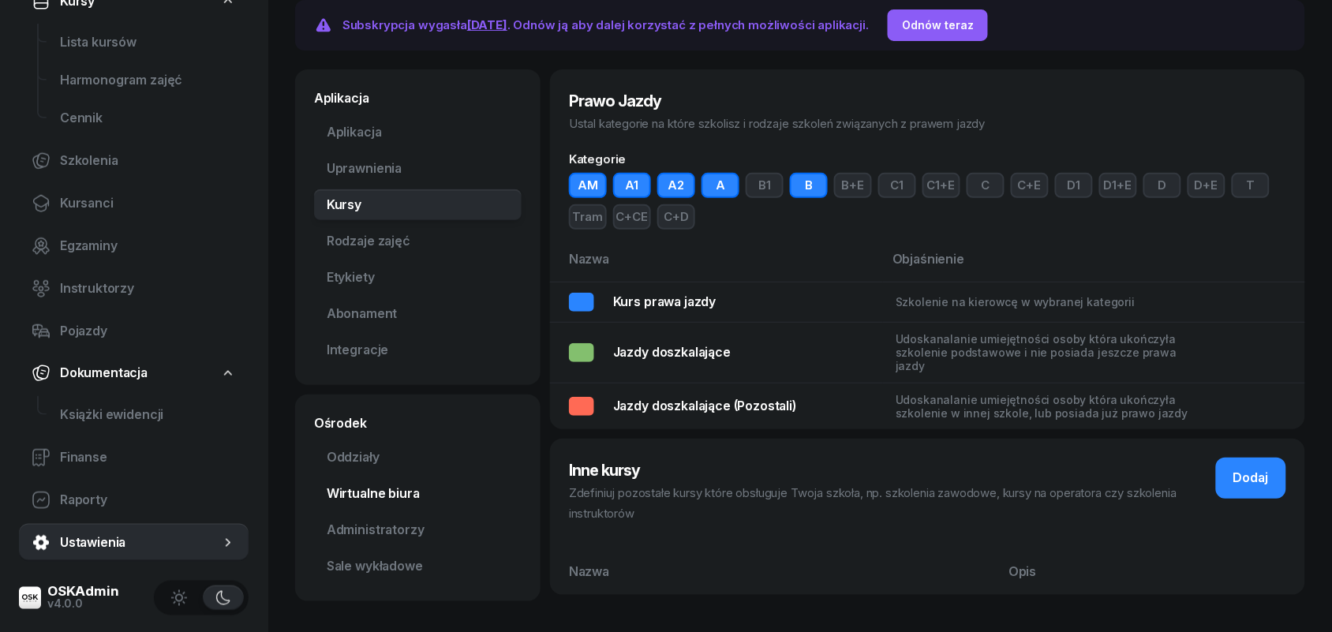
click at [365, 495] on link "Wirtualne biura" at bounding box center [418, 494] width 208 height 32
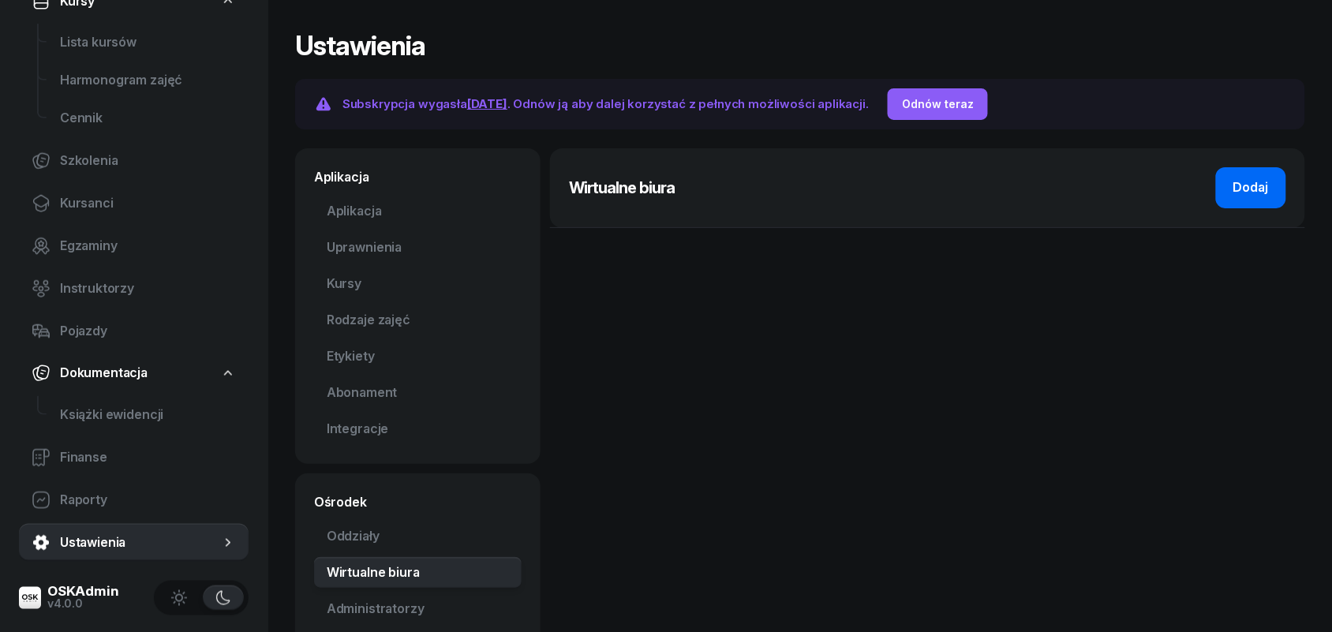
click at [1241, 192] on div "Dodaj" at bounding box center [1251, 188] width 36 height 21
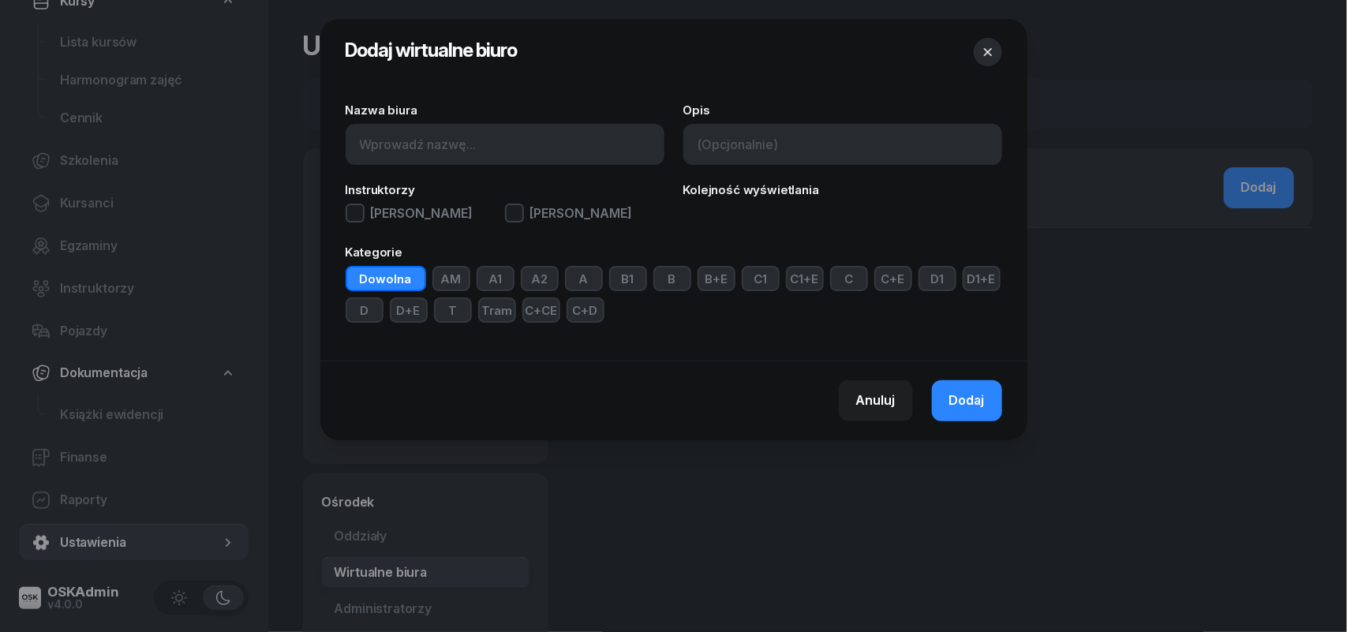
click at [679, 276] on button "B" at bounding box center [672, 278] width 38 height 25
click at [456, 281] on button "AM" at bounding box center [451, 278] width 38 height 25
click at [501, 276] on button "A1" at bounding box center [496, 278] width 38 height 25
click at [538, 274] on button "A2" at bounding box center [540, 278] width 38 height 25
click at [578, 280] on button "A" at bounding box center [584, 278] width 38 height 25
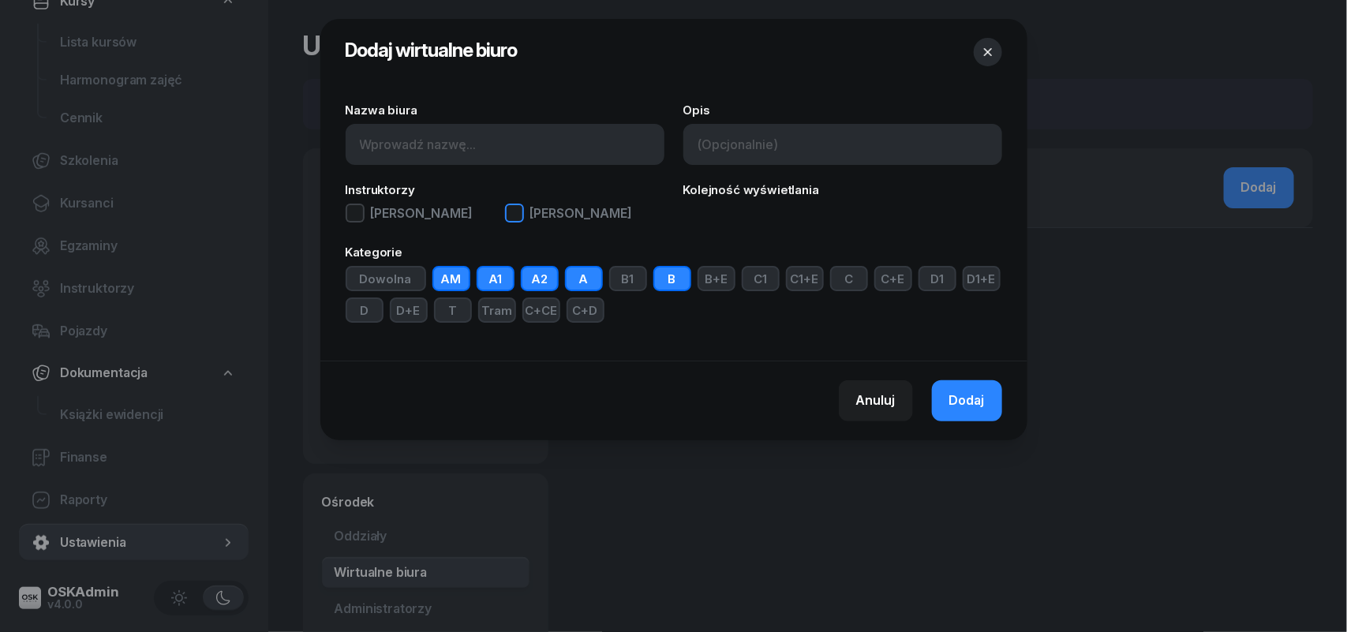
click at [514, 215] on div "button" at bounding box center [514, 213] width 19 height 19
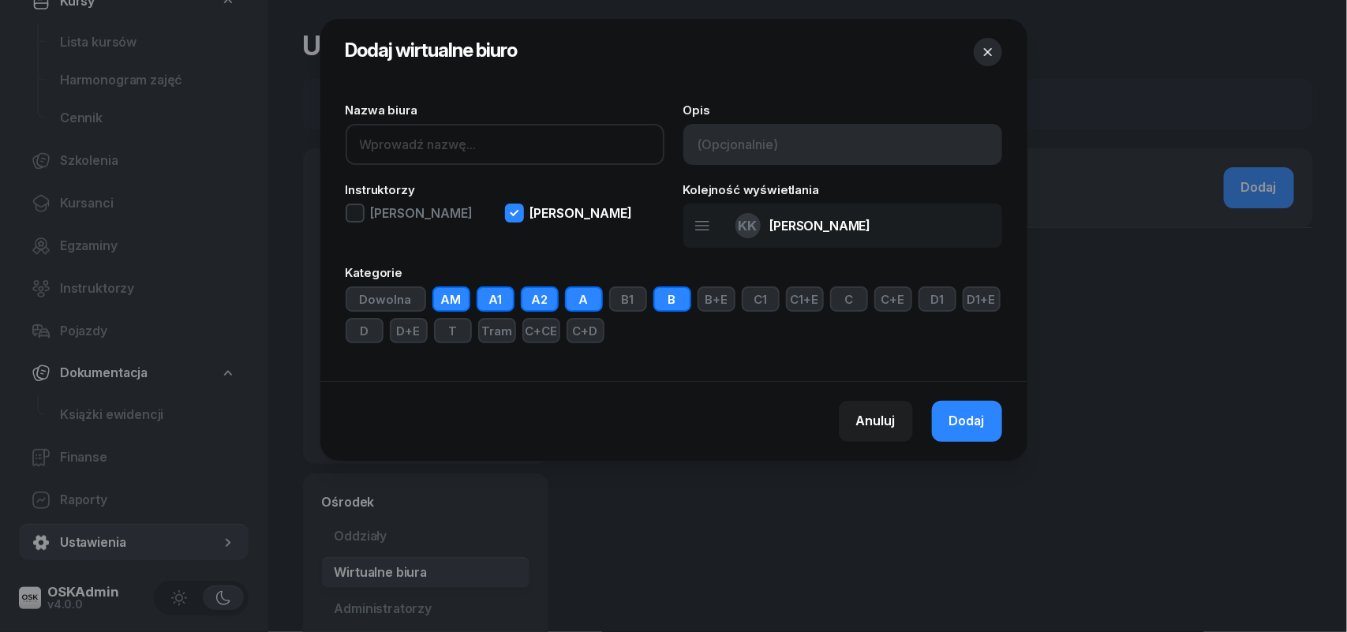
click at [514, 150] on input at bounding box center [505, 144] width 319 height 41
type input "Krosno kolejowa"
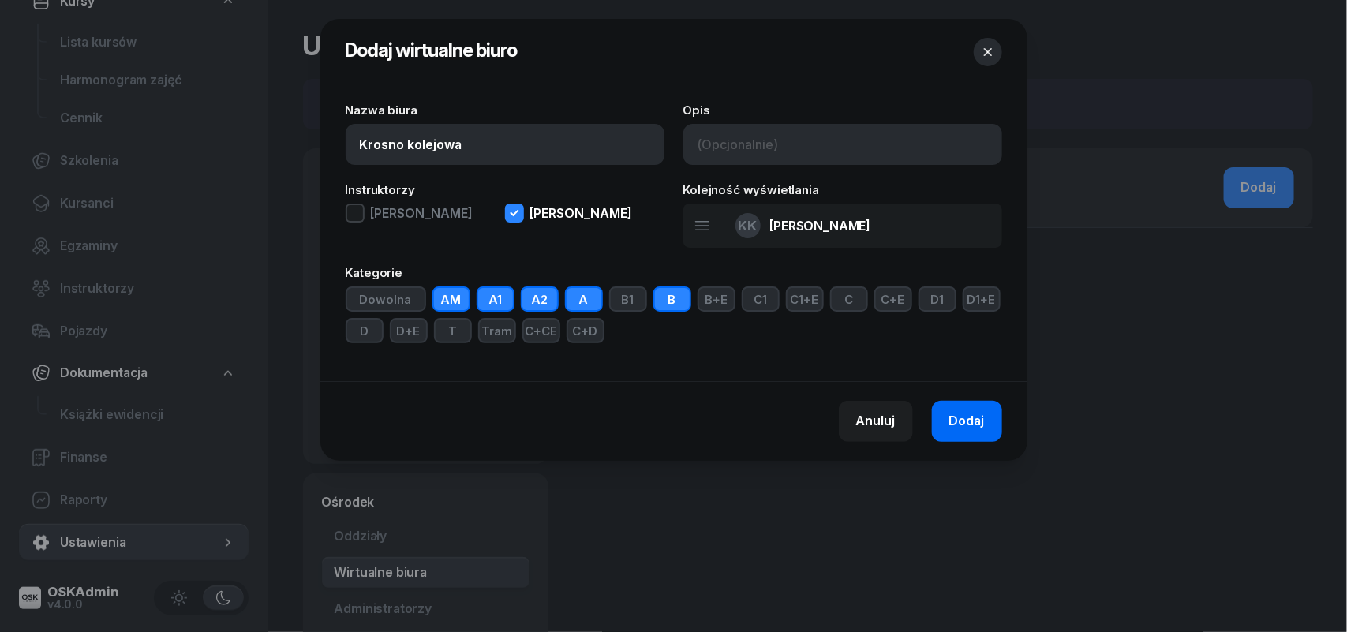
click at [971, 416] on span "Dodaj" at bounding box center [967, 421] width 36 height 21
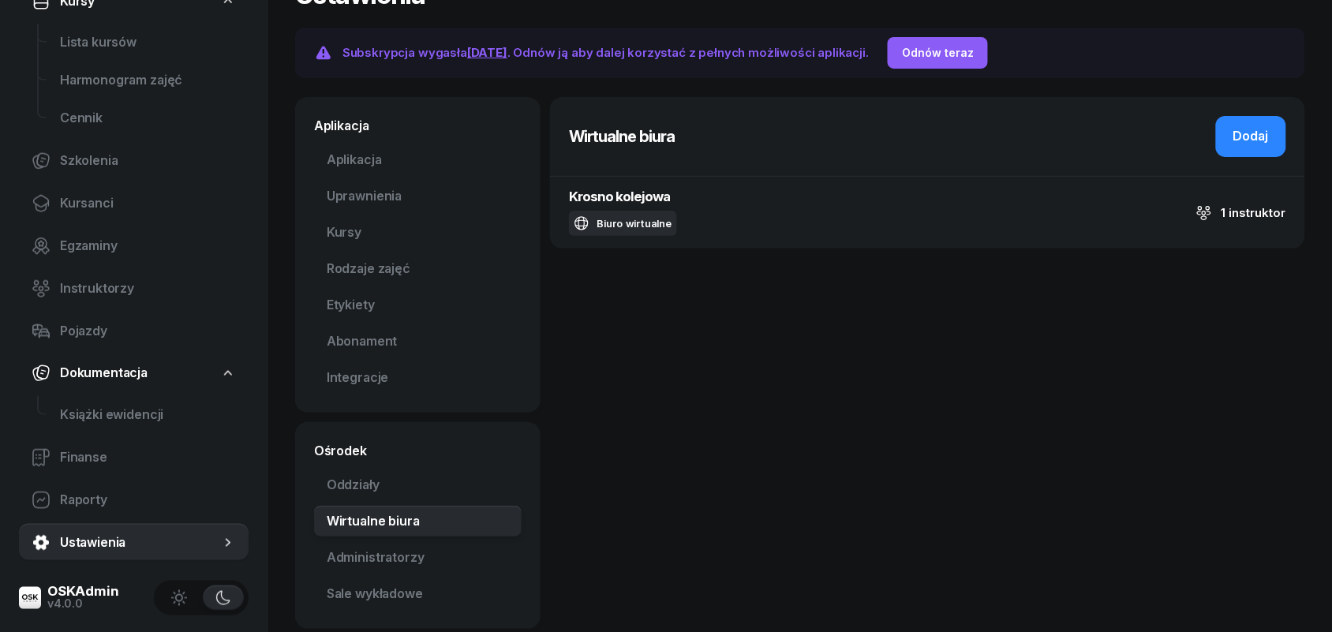
scroll to position [79, 0]
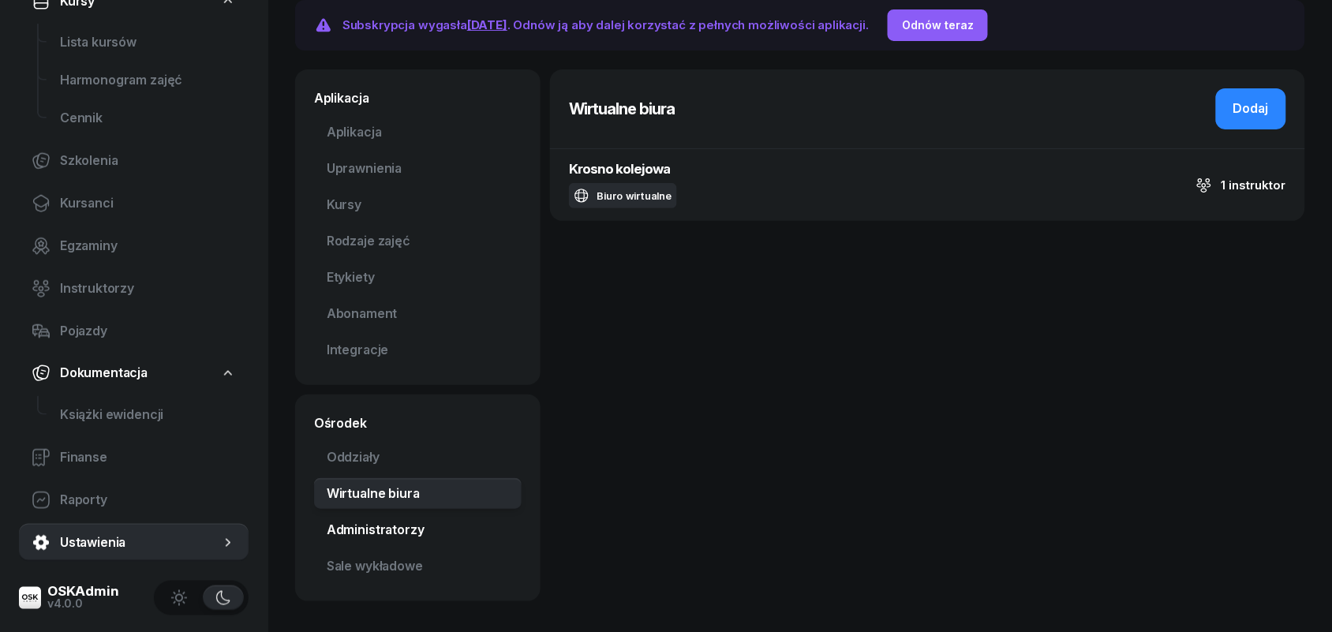
click at [405, 534] on link "Administratorzy" at bounding box center [418, 530] width 208 height 32
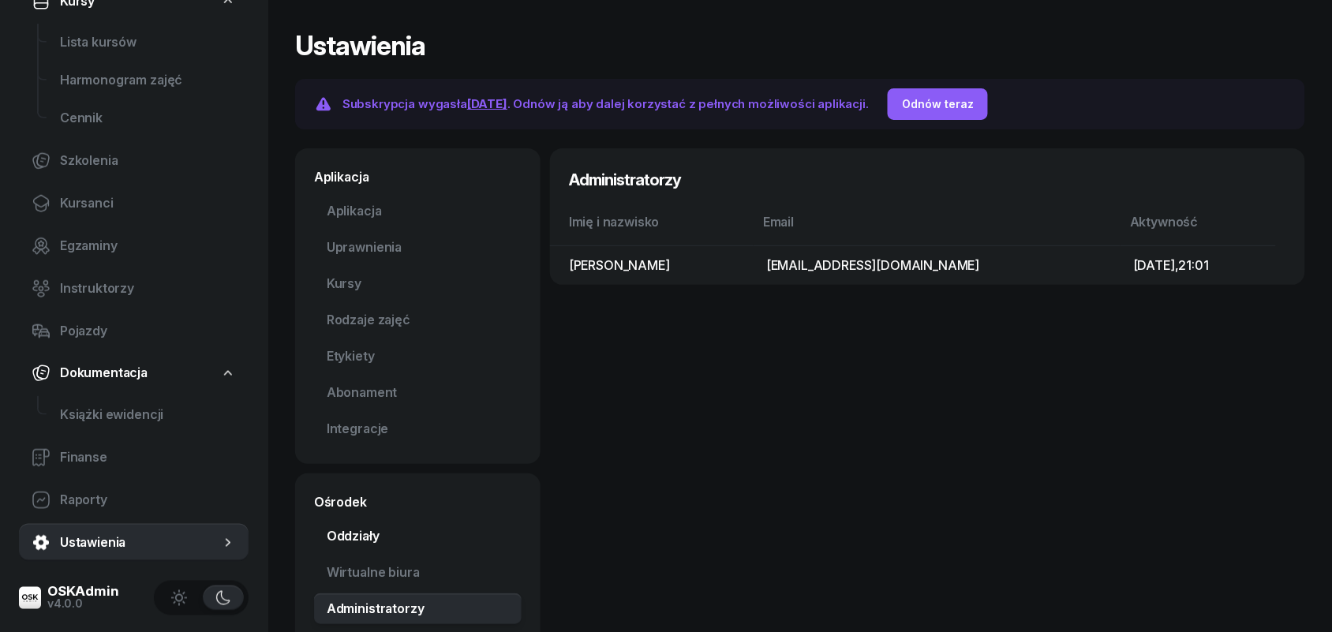
scroll to position [79, 0]
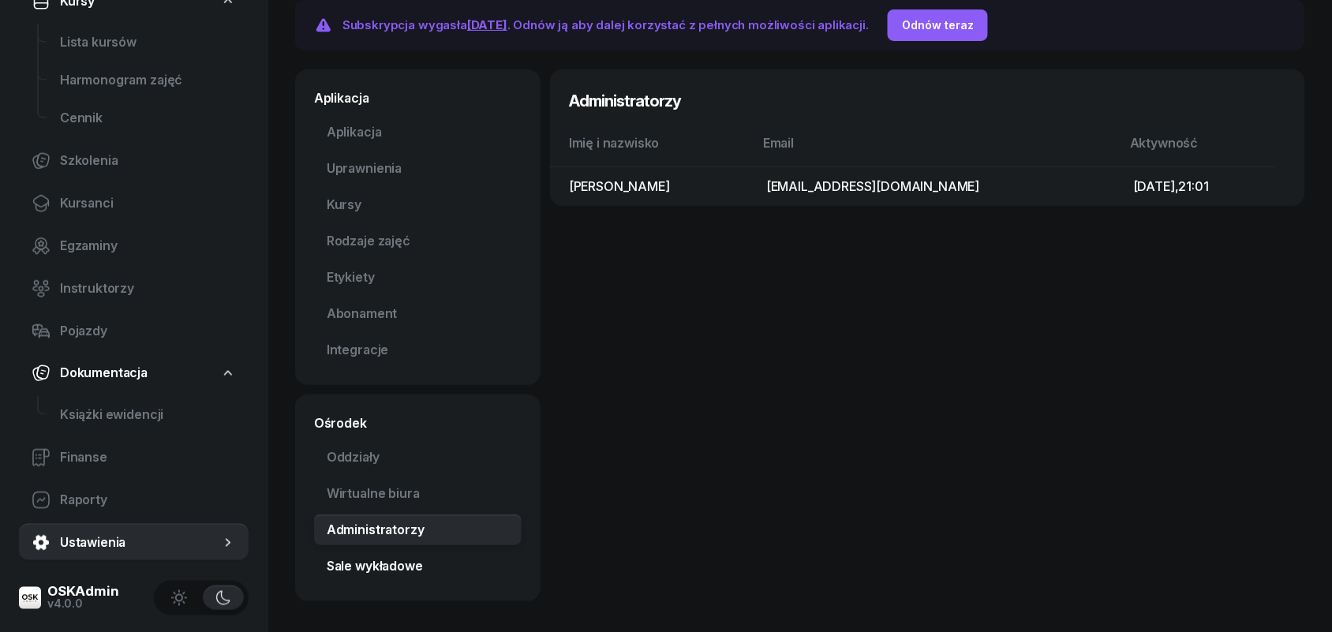
click at [399, 573] on link "Sale wykładowe" at bounding box center [418, 567] width 208 height 32
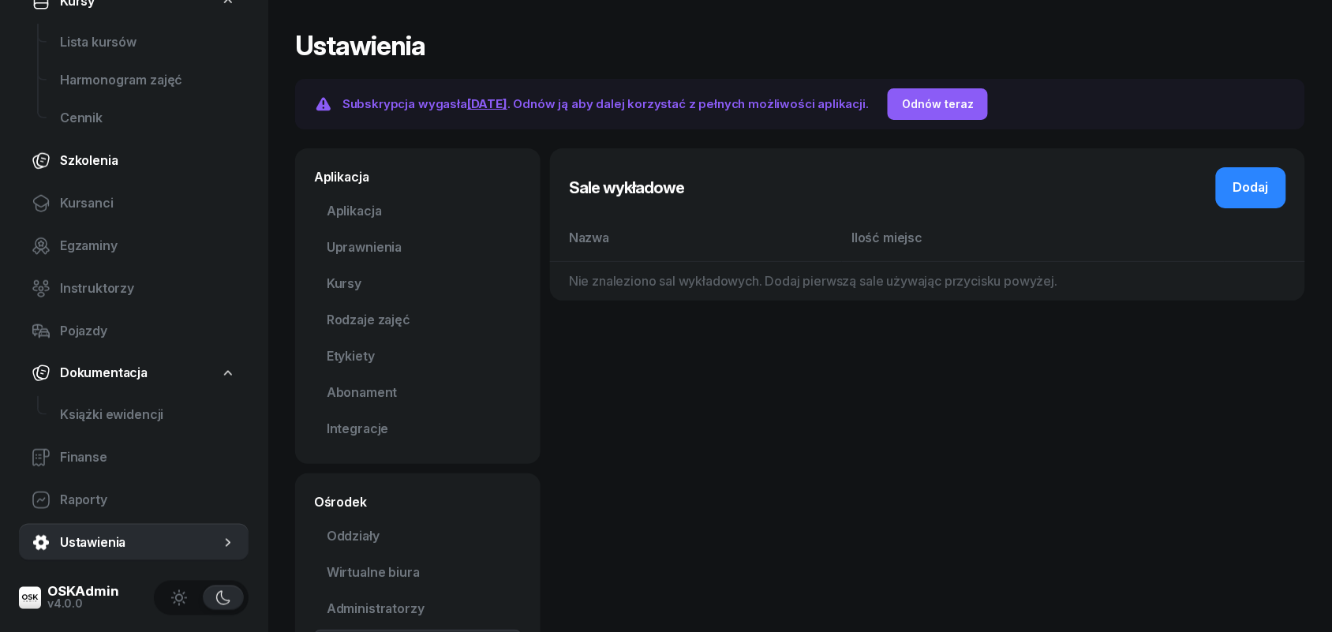
click at [120, 162] on span "Szkolenia" at bounding box center [148, 161] width 176 height 21
select select "createdAt-desc"
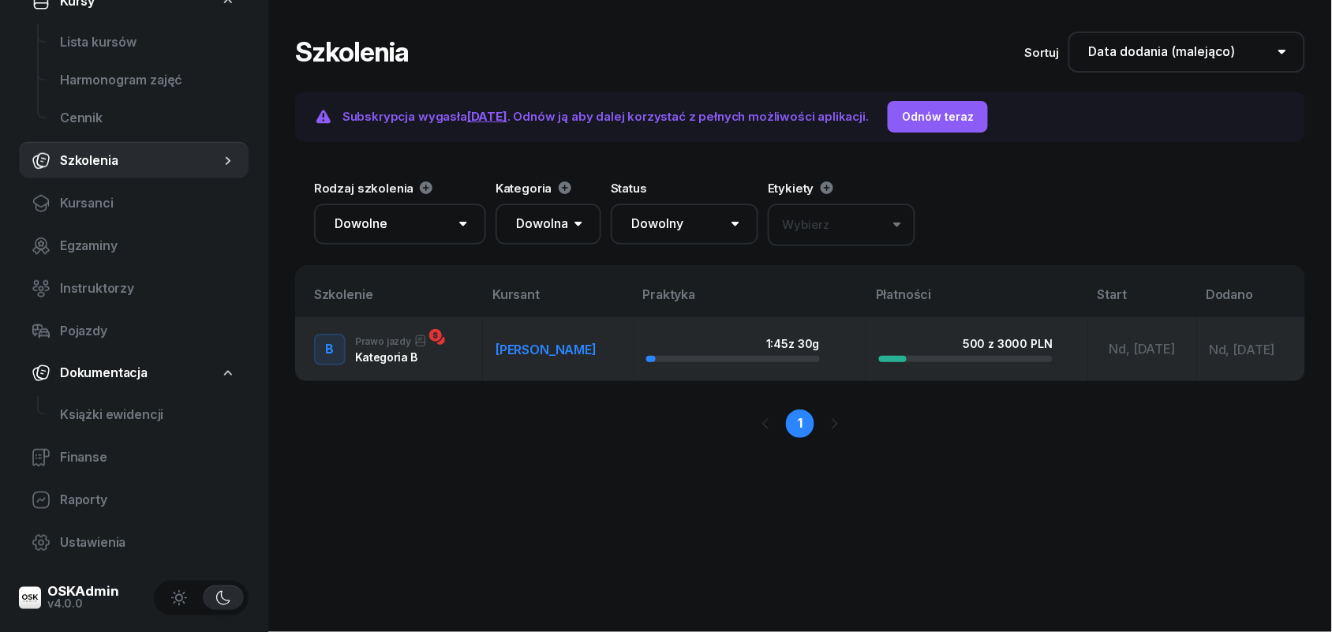
click at [574, 352] on span "[PERSON_NAME]" at bounding box center [546, 350] width 101 height 16
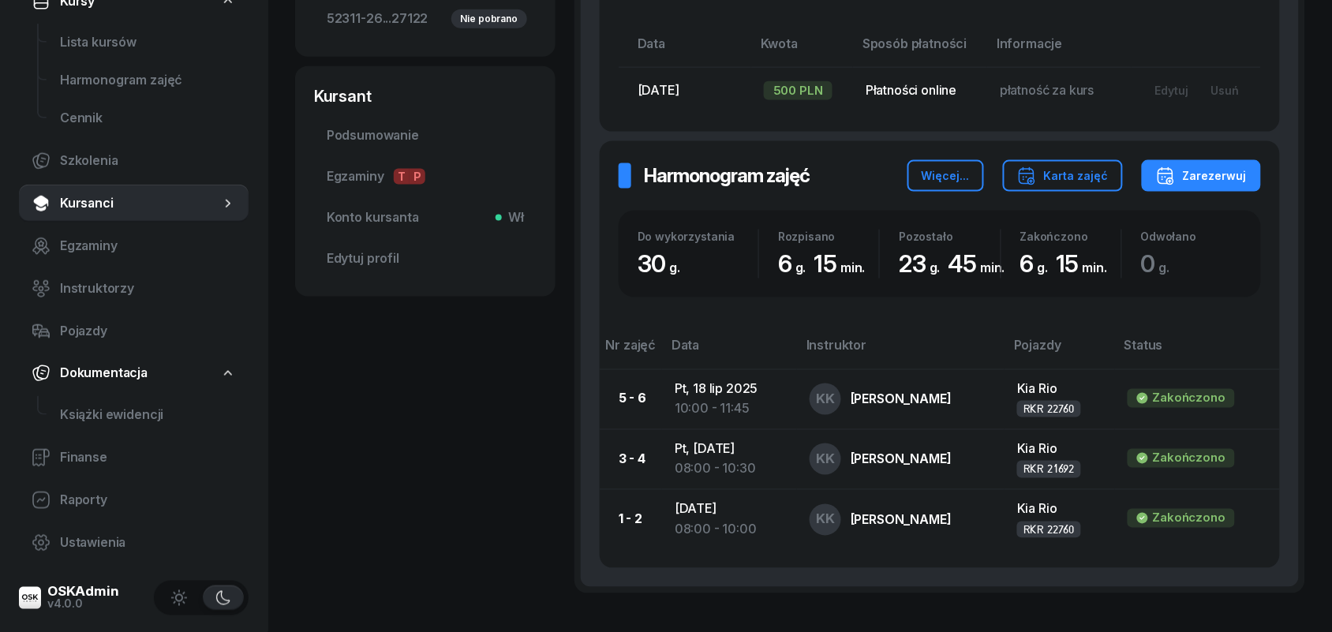
scroll to position [688, 0]
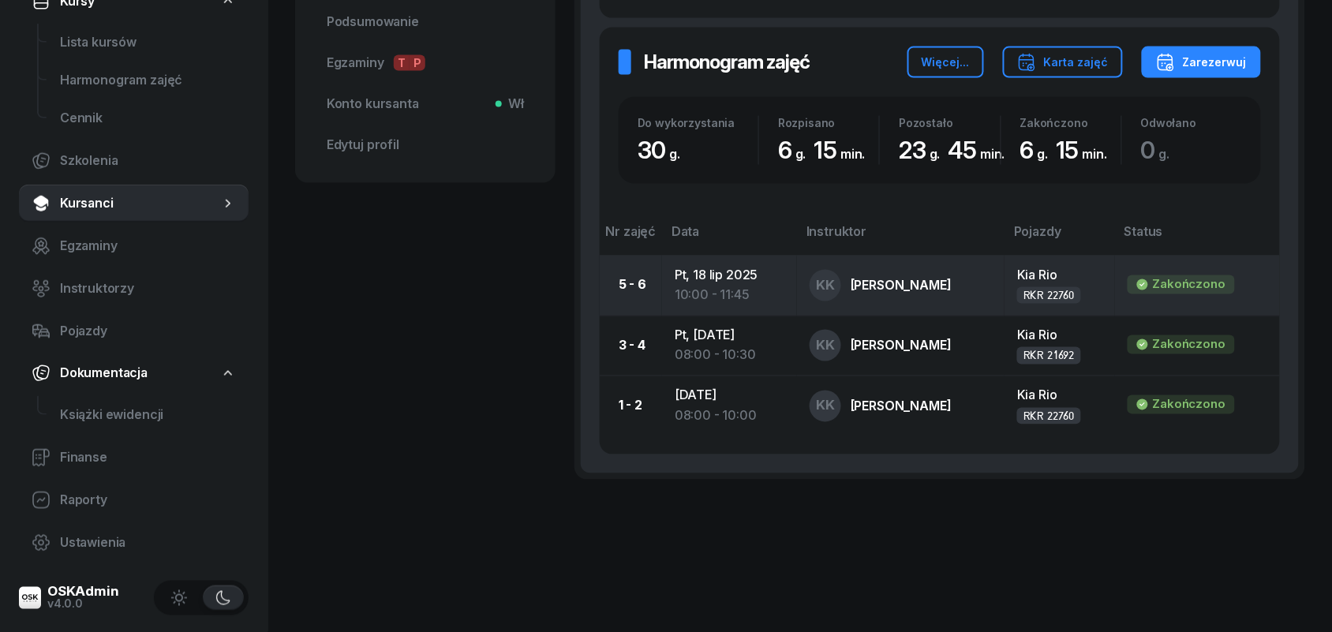
click at [872, 281] on div "[PERSON_NAME]" at bounding box center [901, 285] width 101 height 13
click at [672, 275] on td "Pt, [DATE] 10:00 - 11:45" at bounding box center [729, 286] width 135 height 60
